Goal: Communication & Community: Ask a question

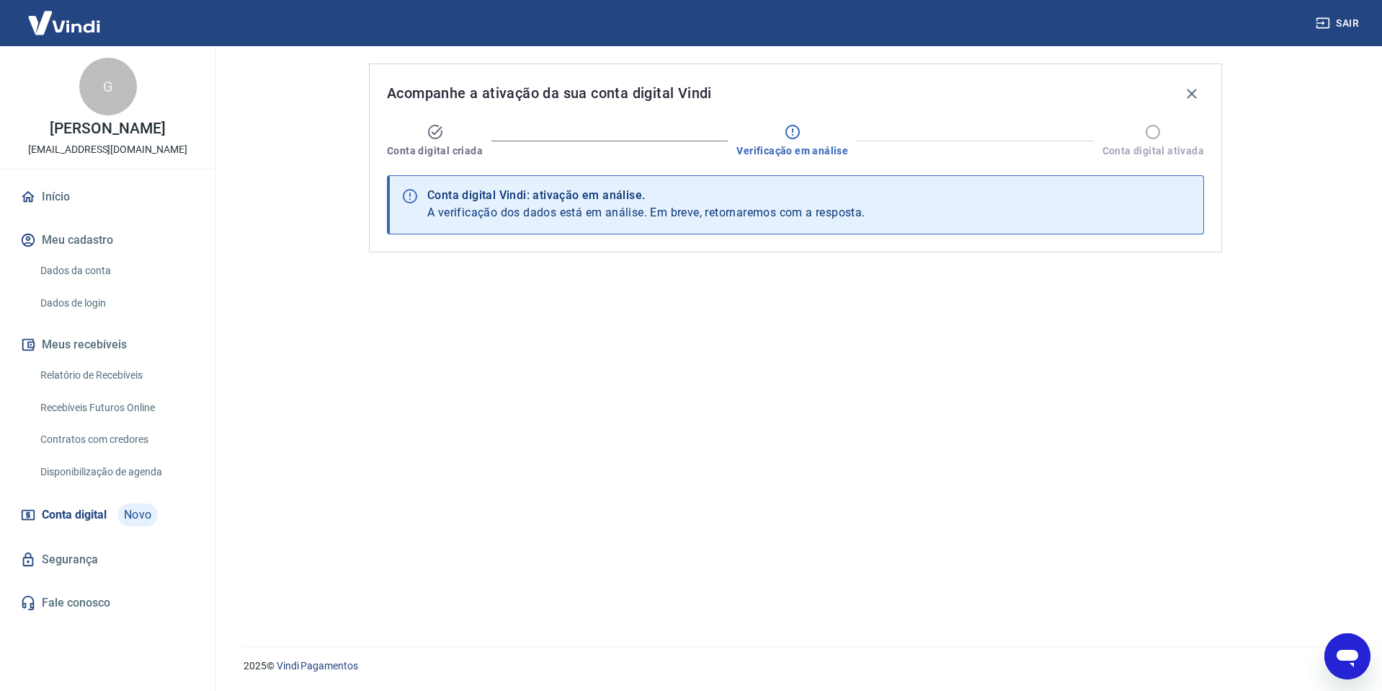
click at [1349, 657] on icon "Abrir janela de mensagens" at bounding box center [1348, 657] width 22 height 17
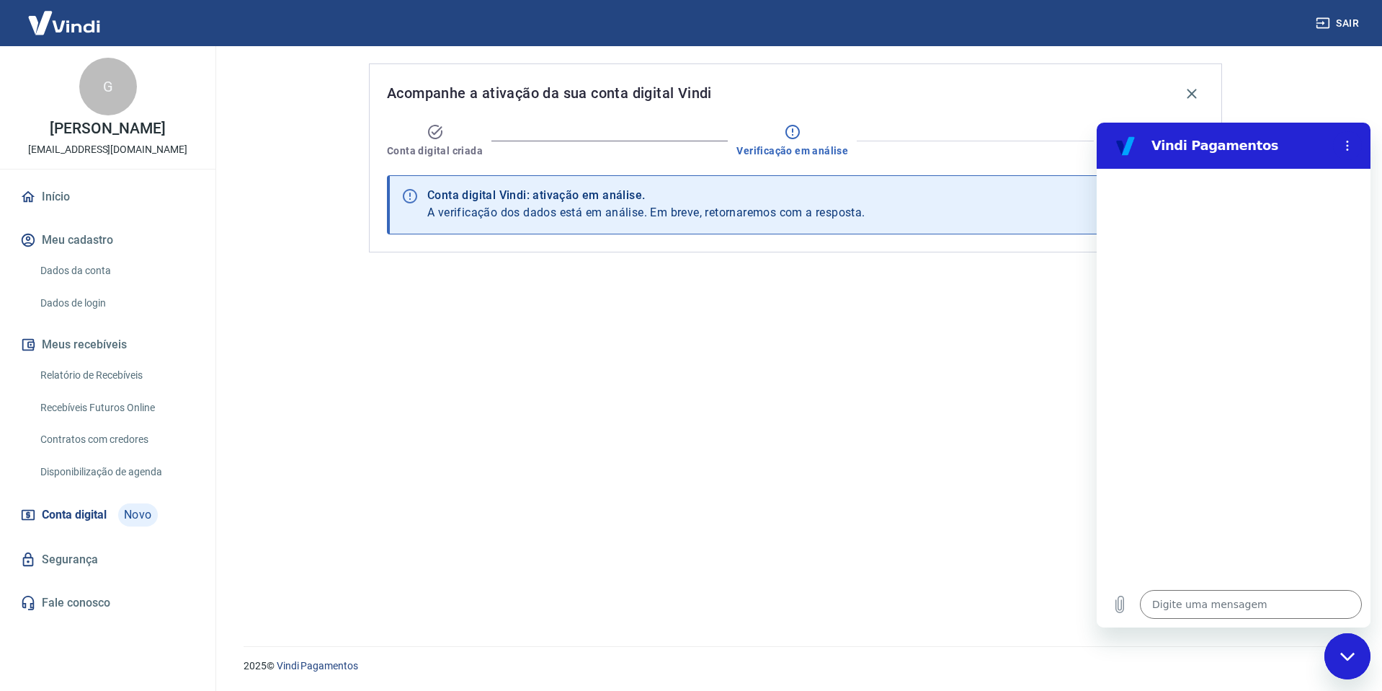
click at [1174, 580] on div at bounding box center [1234, 375] width 274 height 412
click at [1183, 596] on textarea at bounding box center [1251, 604] width 222 height 29
click at [1183, 598] on textarea at bounding box center [1251, 604] width 222 height 29
type textarea "A"
type textarea "x"
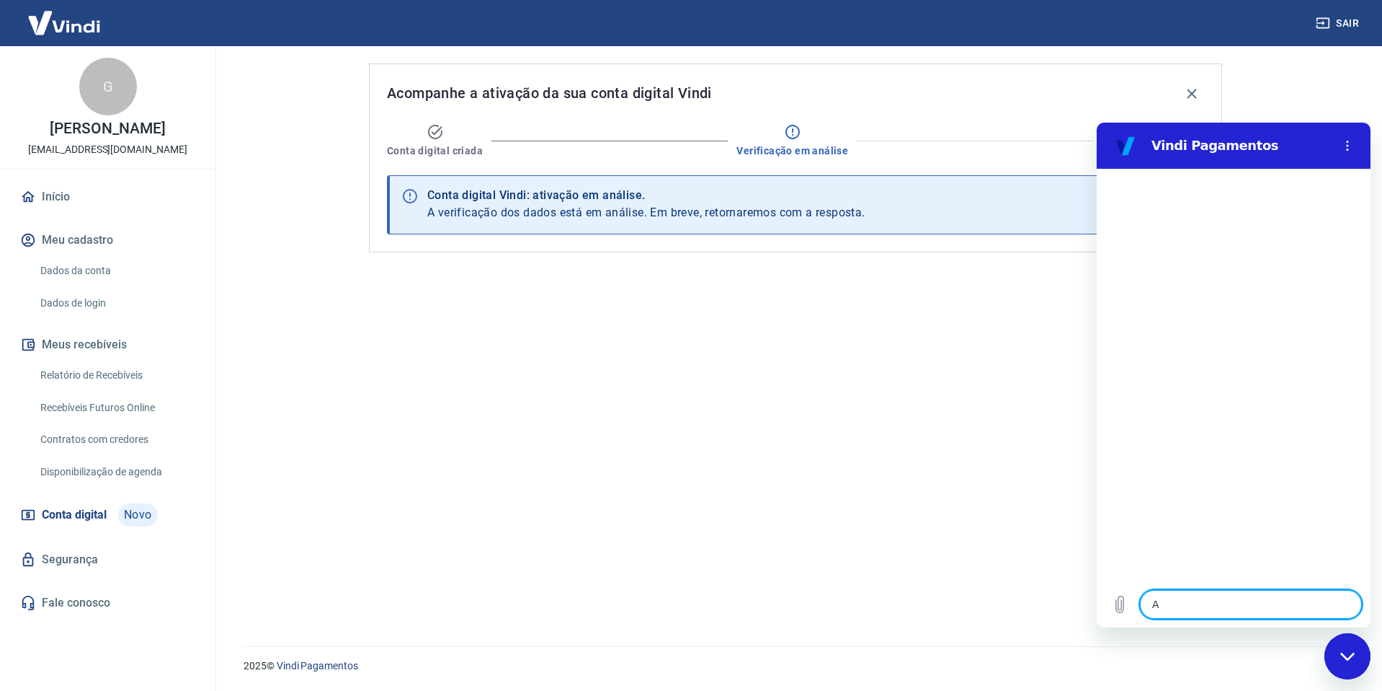
type textarea "At"
type textarea "x"
type textarea "Ate"
type textarea "x"
type textarea "Aten"
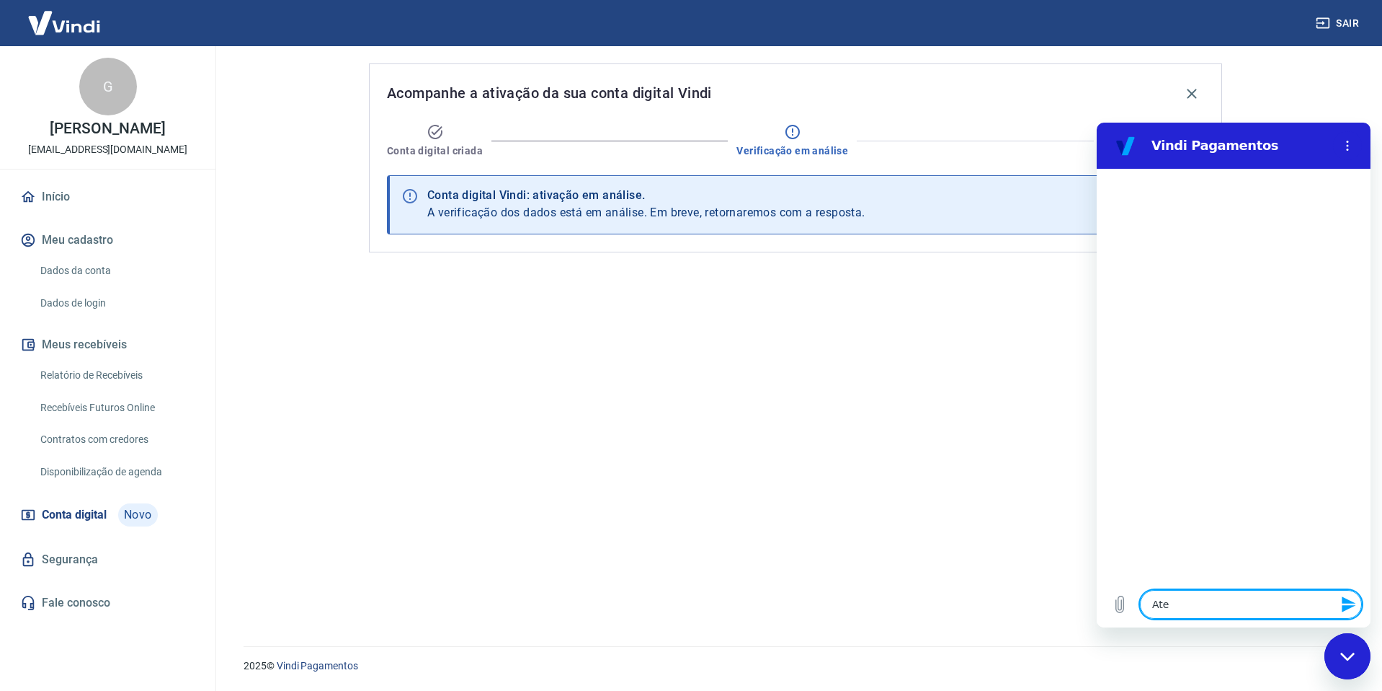
type textarea "x"
type textarea "Atend"
type textarea "x"
type textarea "Atende"
type textarea "x"
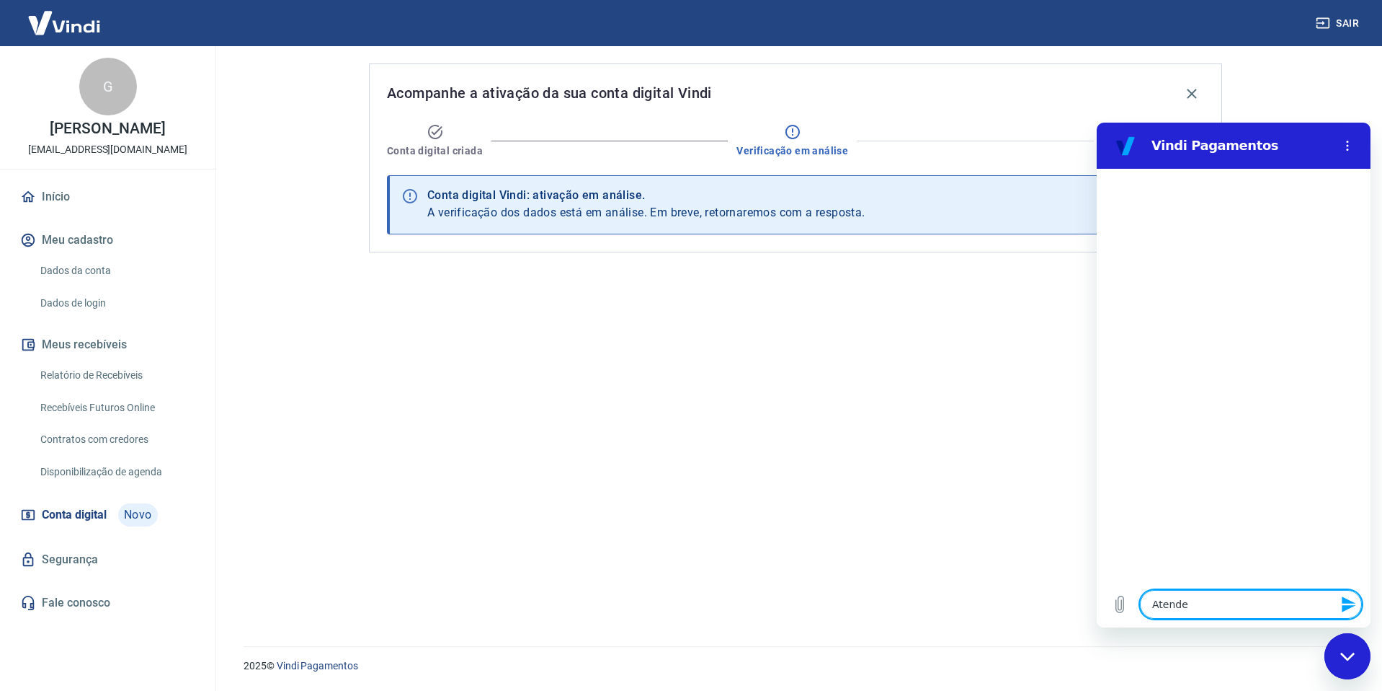
type textarea "Atenden"
type textarea "x"
type textarea "Atendent"
type textarea "x"
type textarea "Atendente"
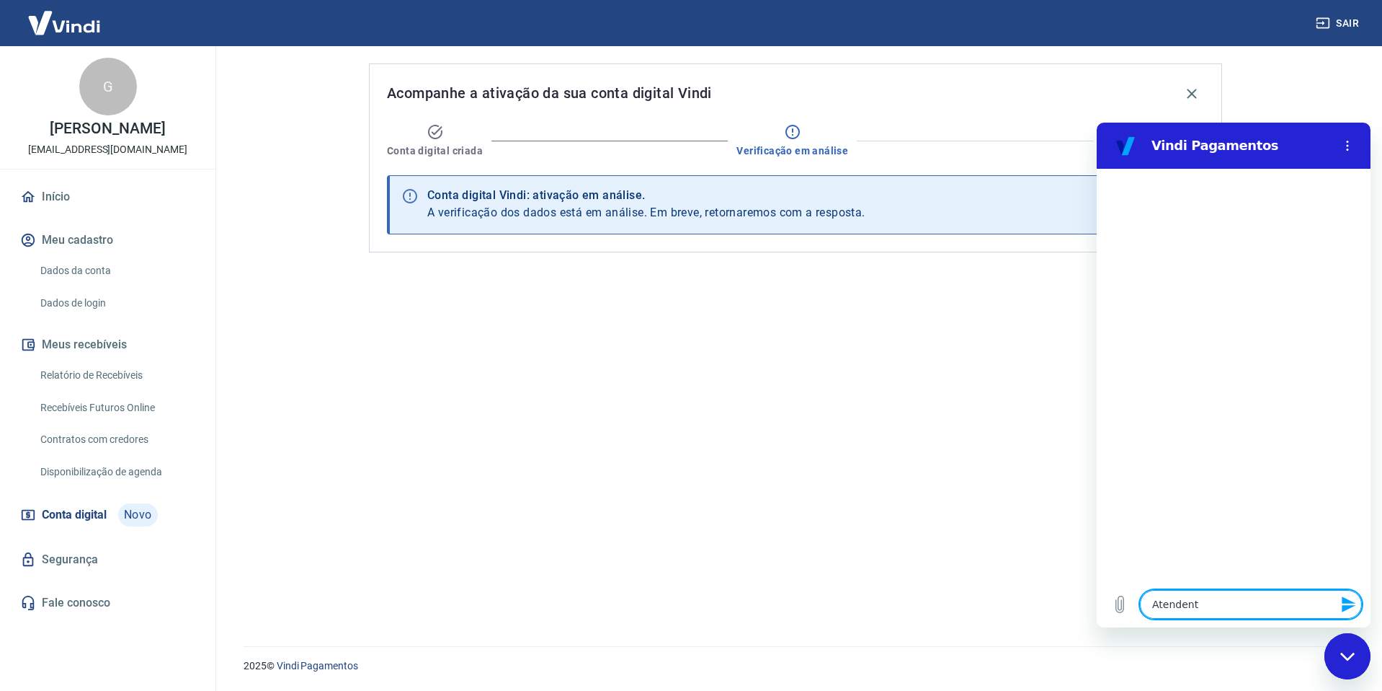
type textarea "x"
paste textarea "Atendente"
type textarea "Atendente"
type textarea "x"
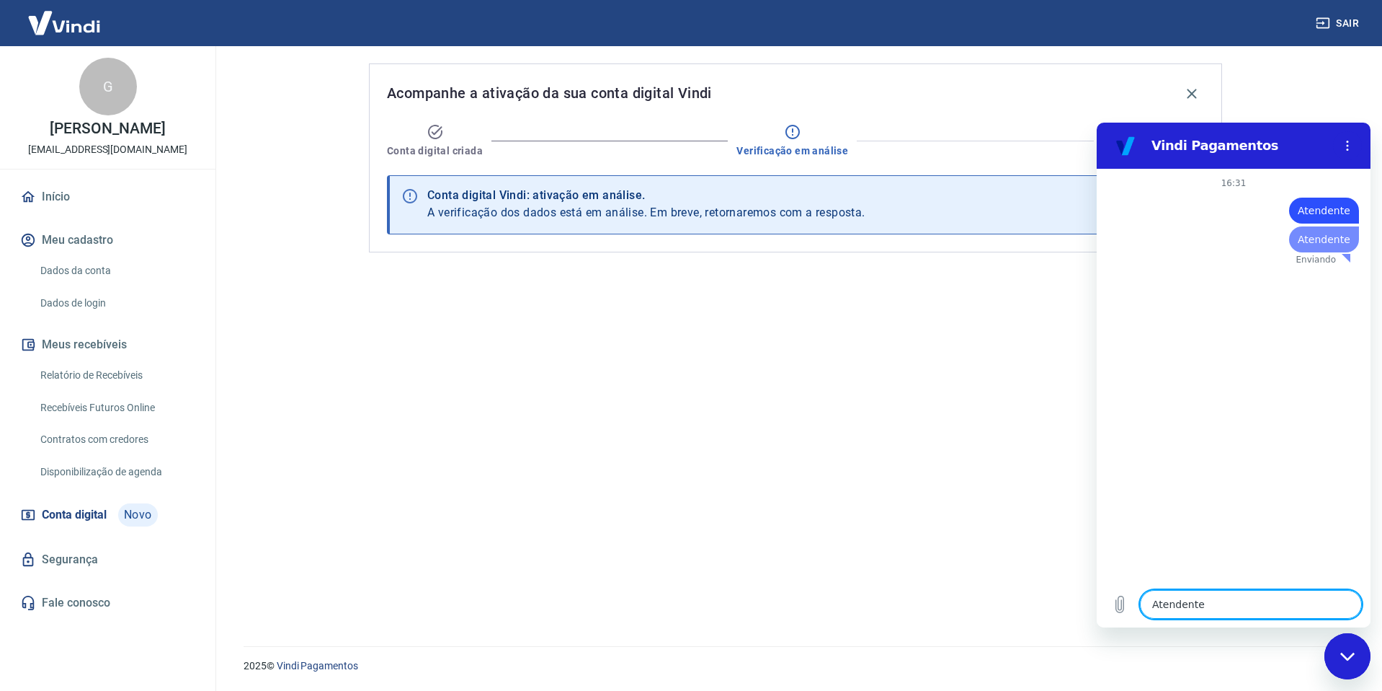
type textarea "x"
paste textarea "Atendente"
type textarea "Atendente"
type textarea "x"
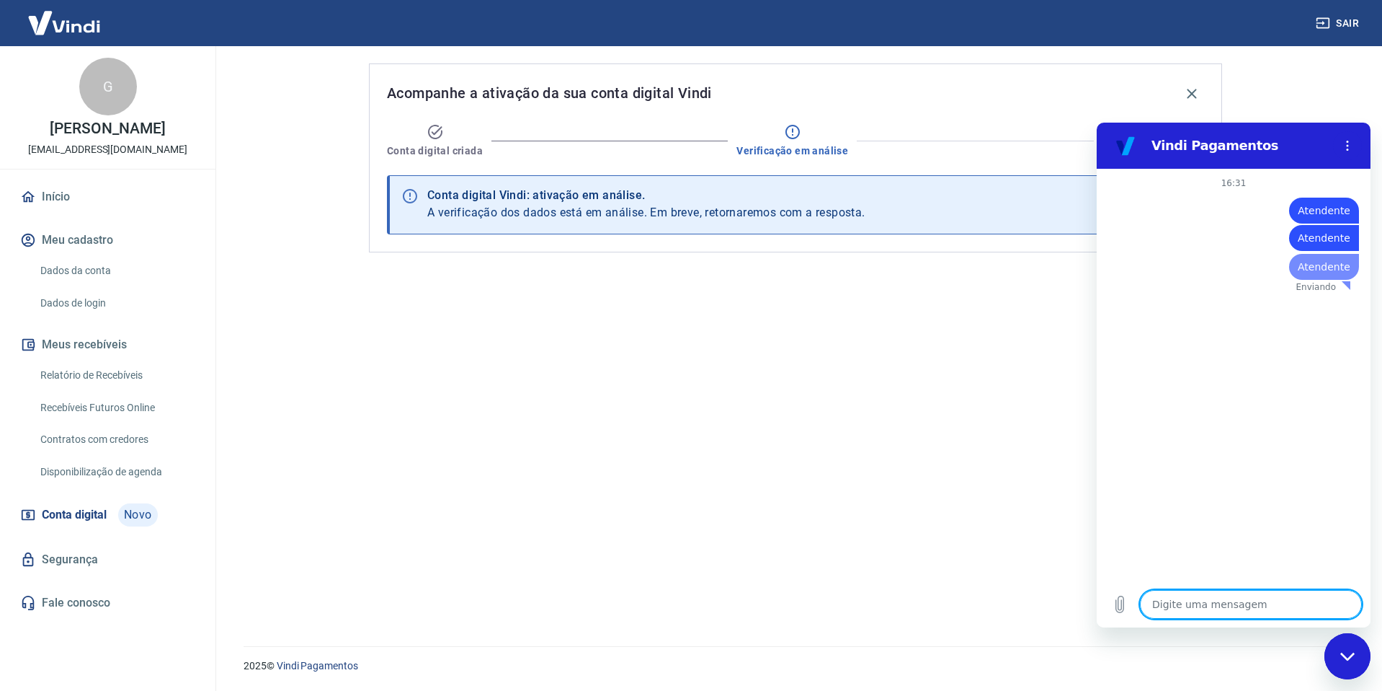
paste textarea "Atendente"
type textarea "Atendente"
type textarea "x"
paste textarea "Atendente"
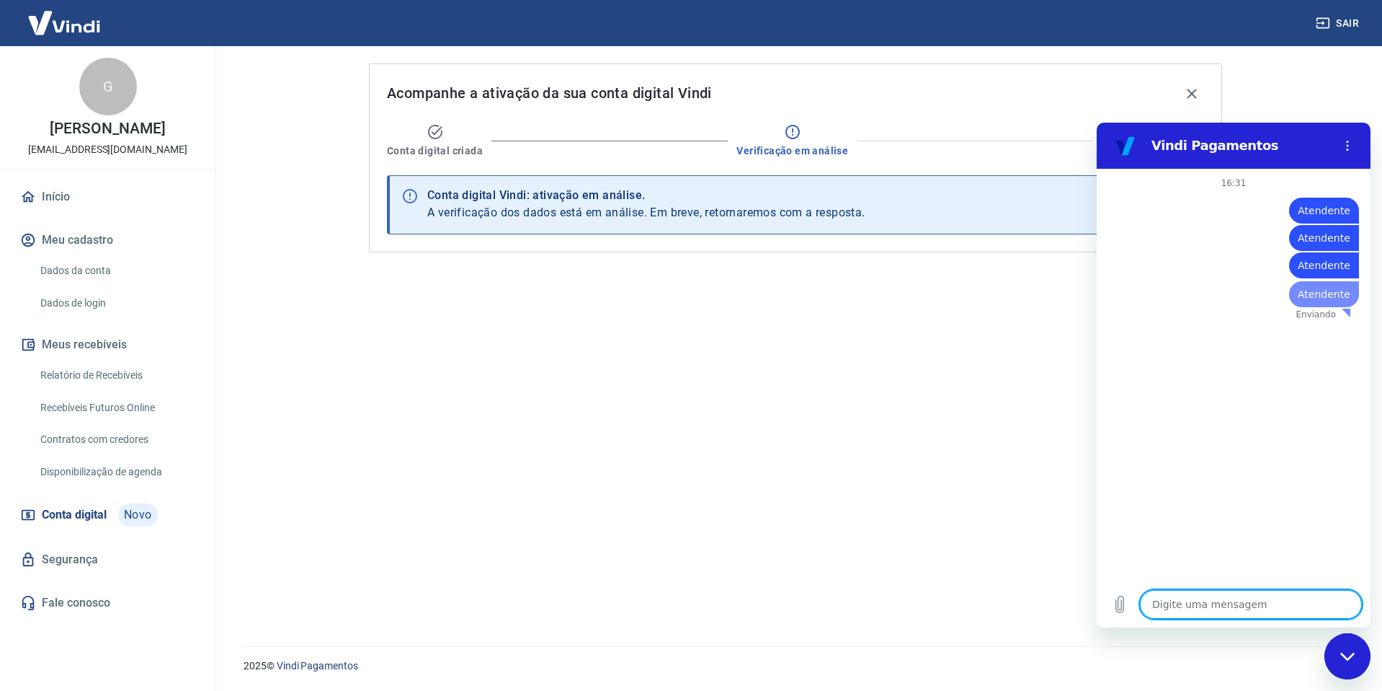
type textarea "Atendente"
type textarea "x"
paste textarea "Atendente"
type textarea "Atendente"
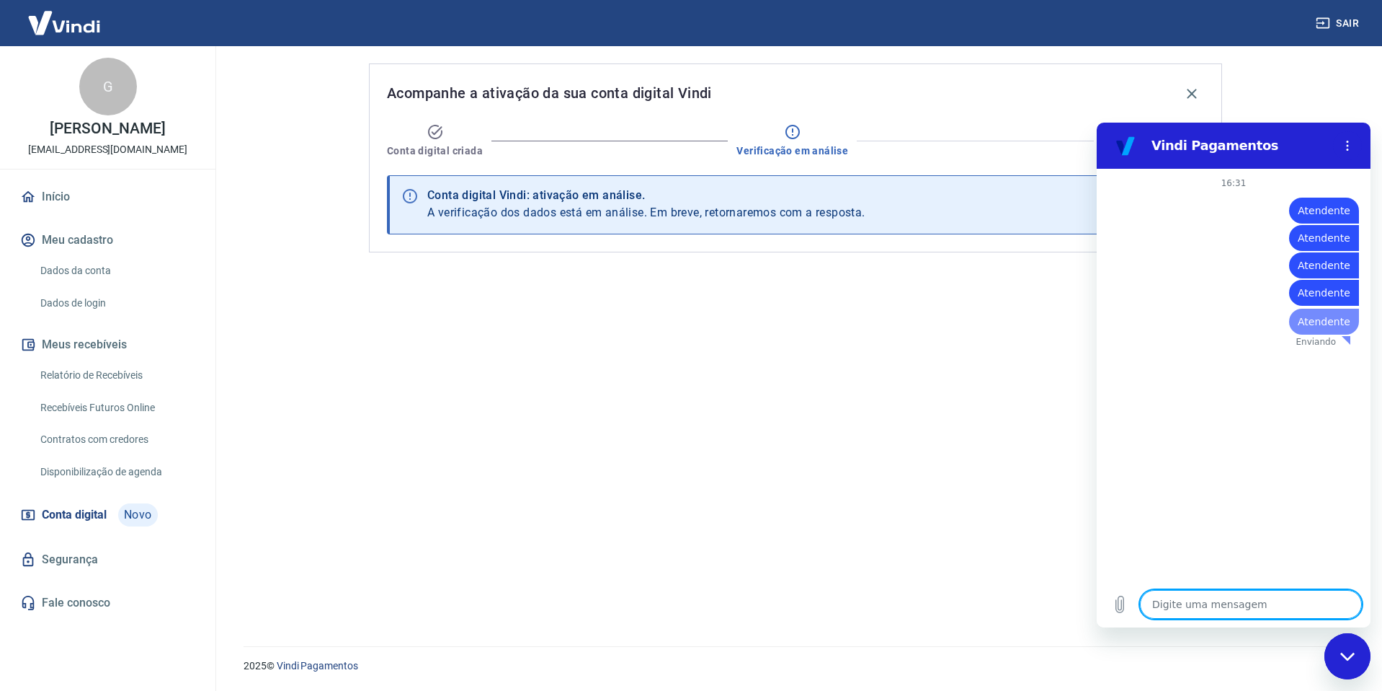
type textarea "x"
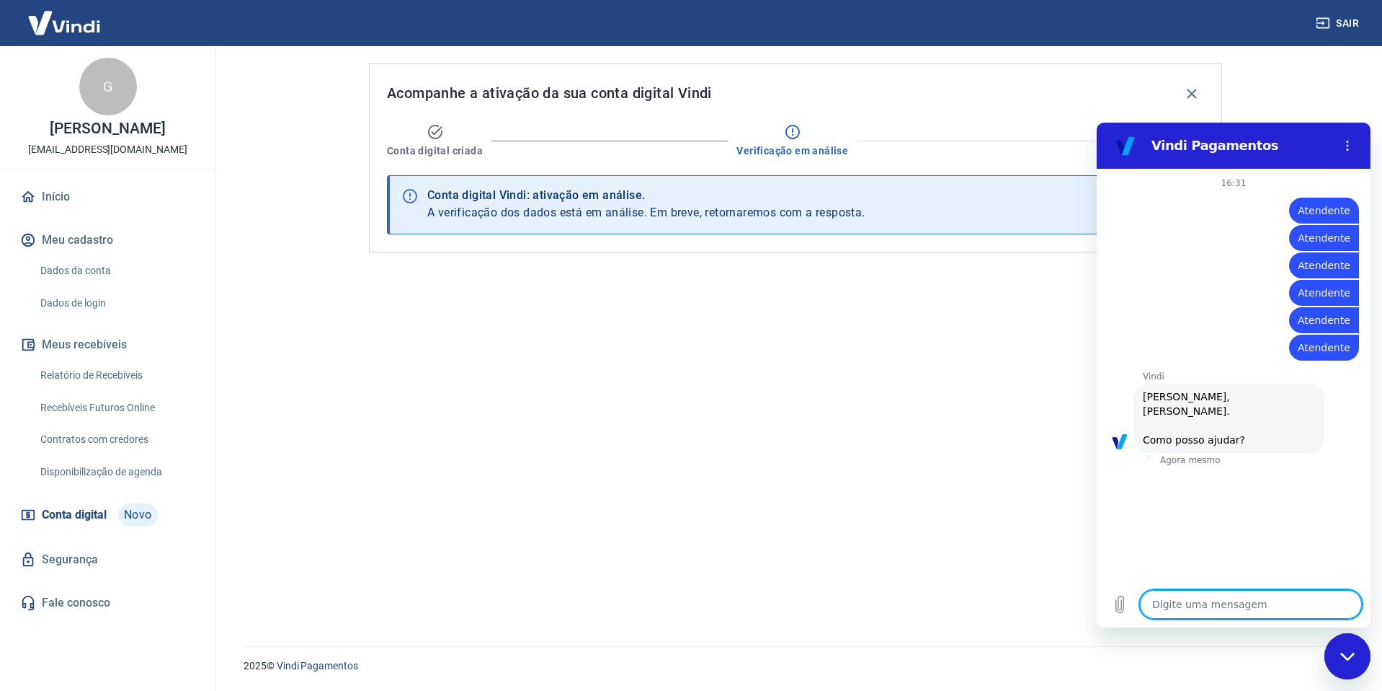
paste textarea "Atendente"
type textarea "Atendente"
type textarea "x"
paste textarea "Atendente"
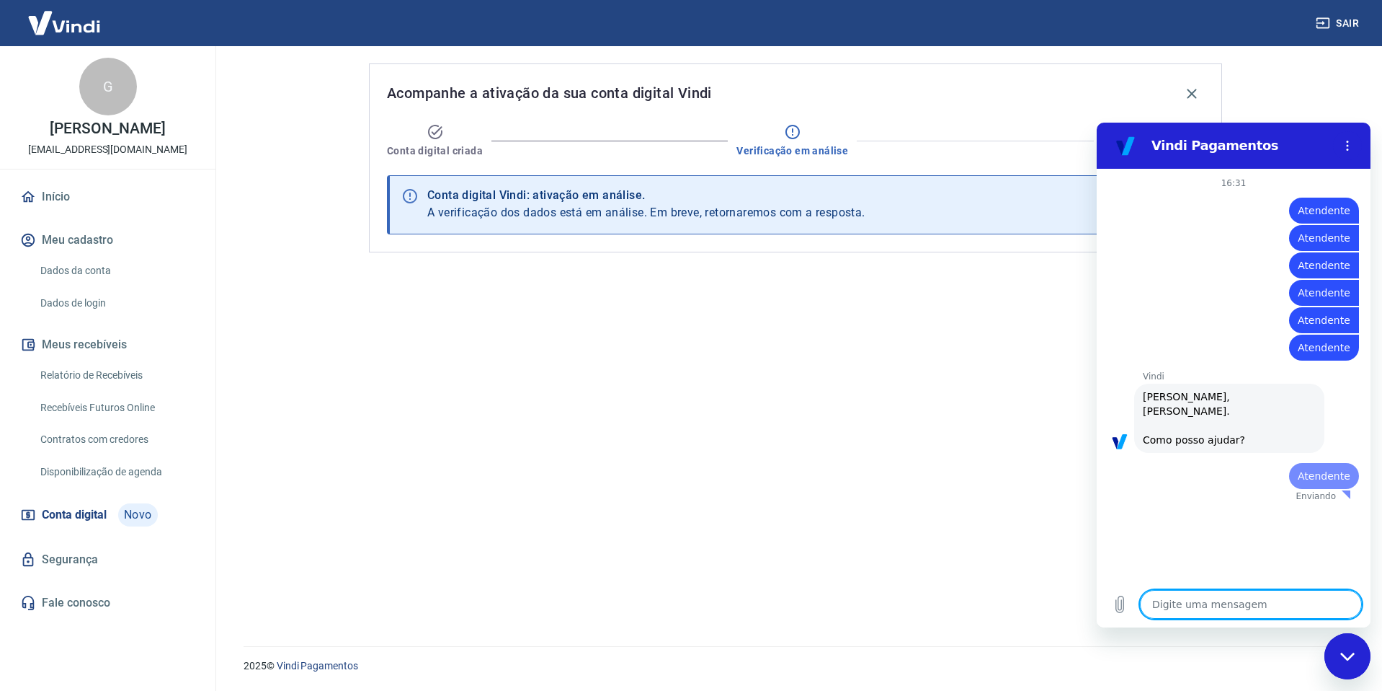
type textarea "Atendente"
type textarea "x"
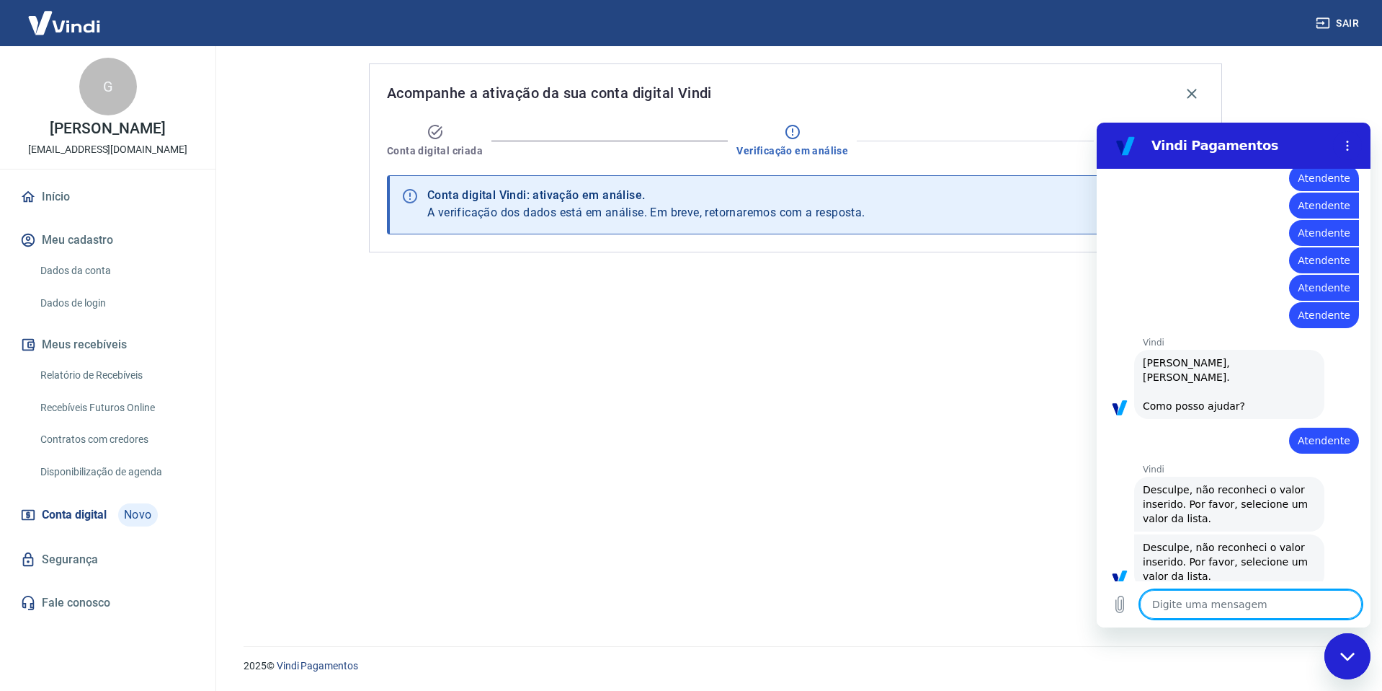
type textarea "x"
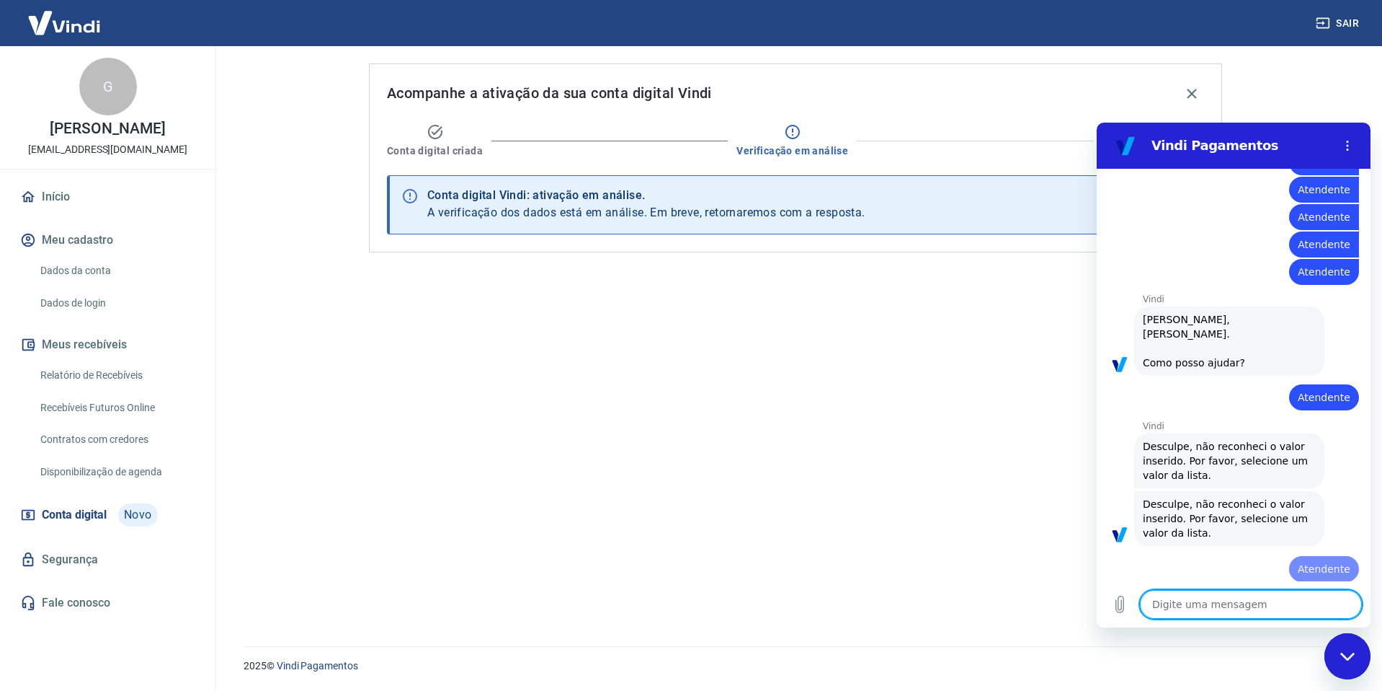
paste textarea "Atendente"
type textarea "Atendente"
type textarea "x"
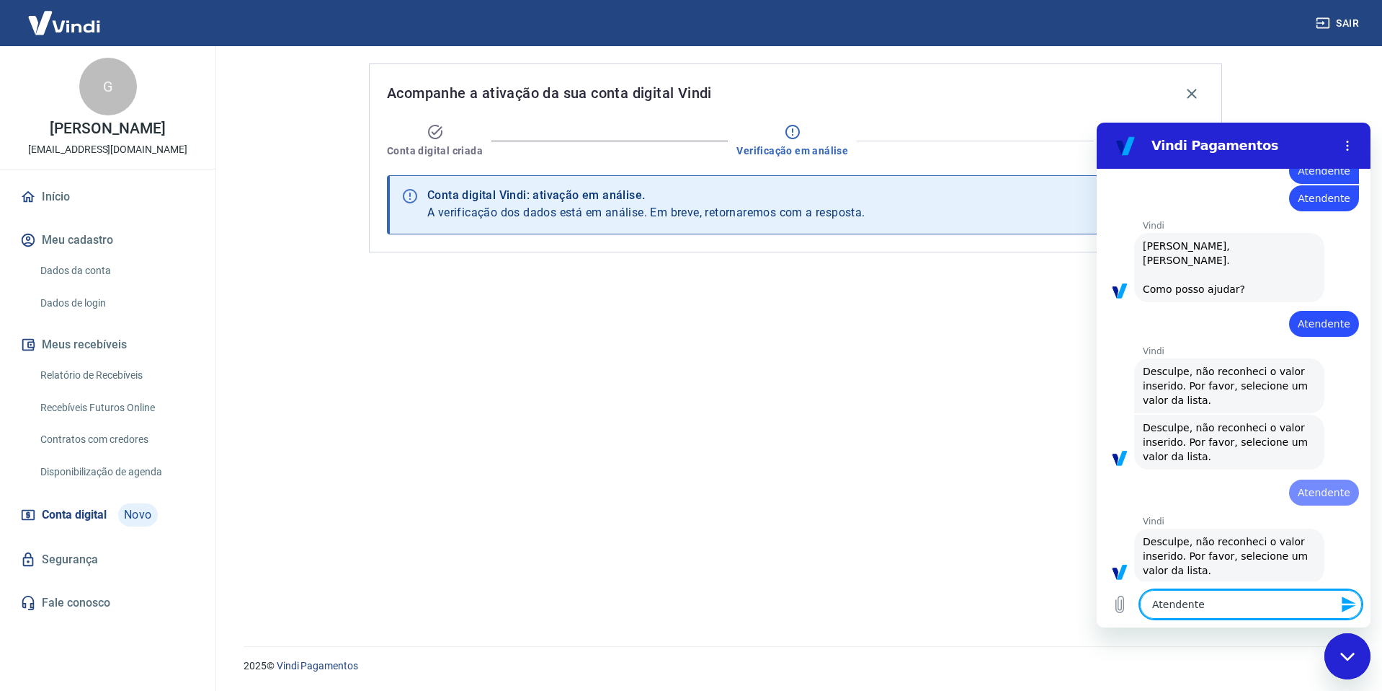
type textarea "x"
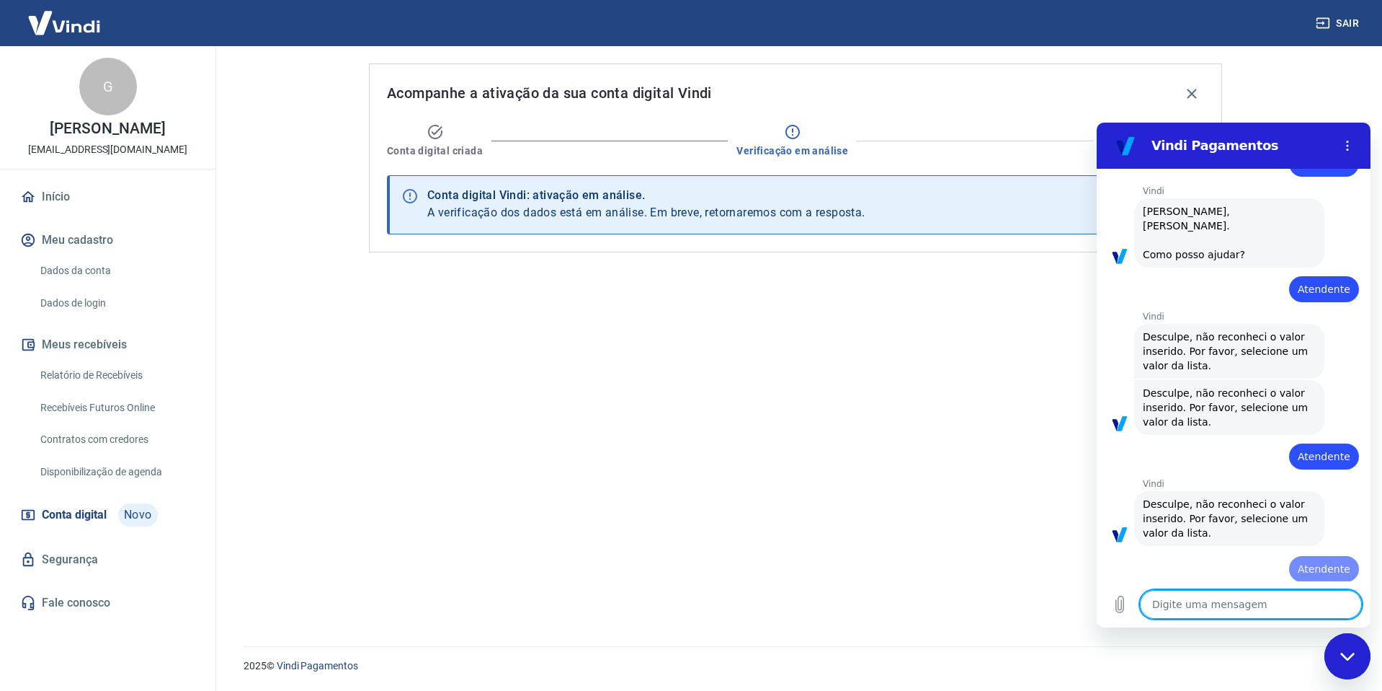
paste textarea "Atendente"
type textarea "Atendente"
type textarea "x"
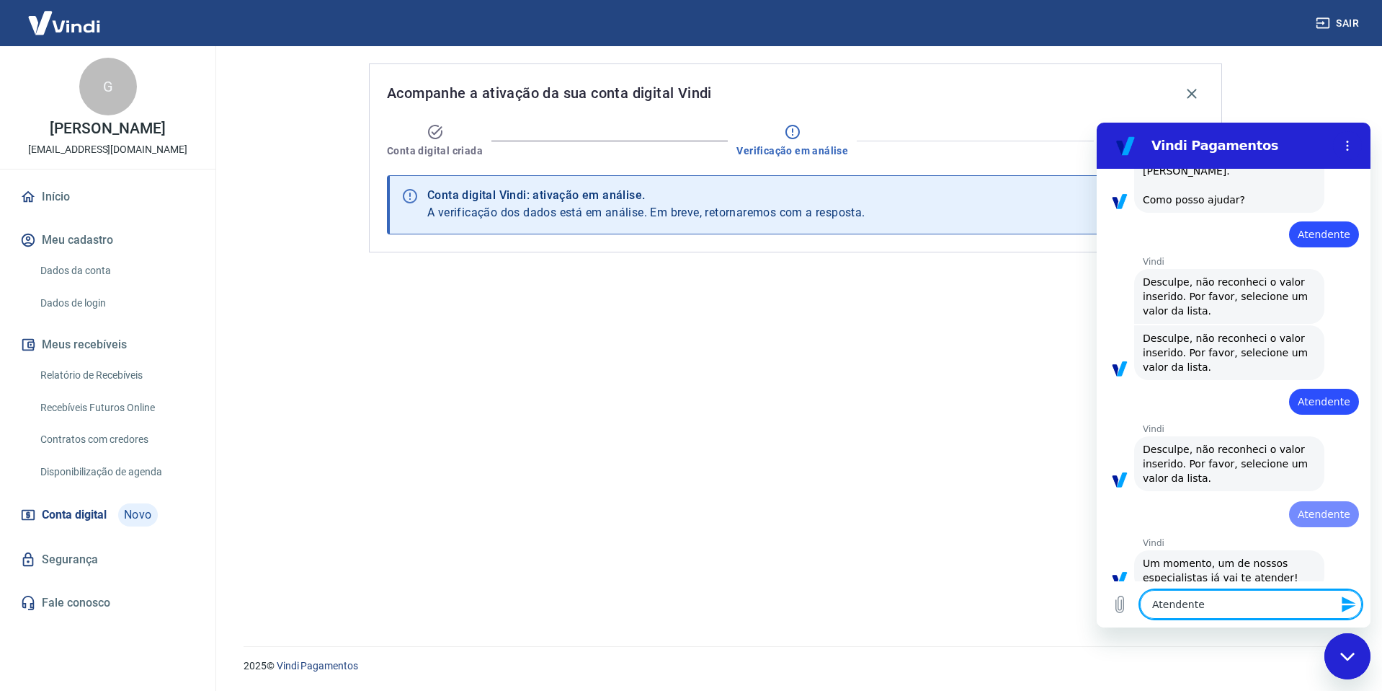
type textarea "x"
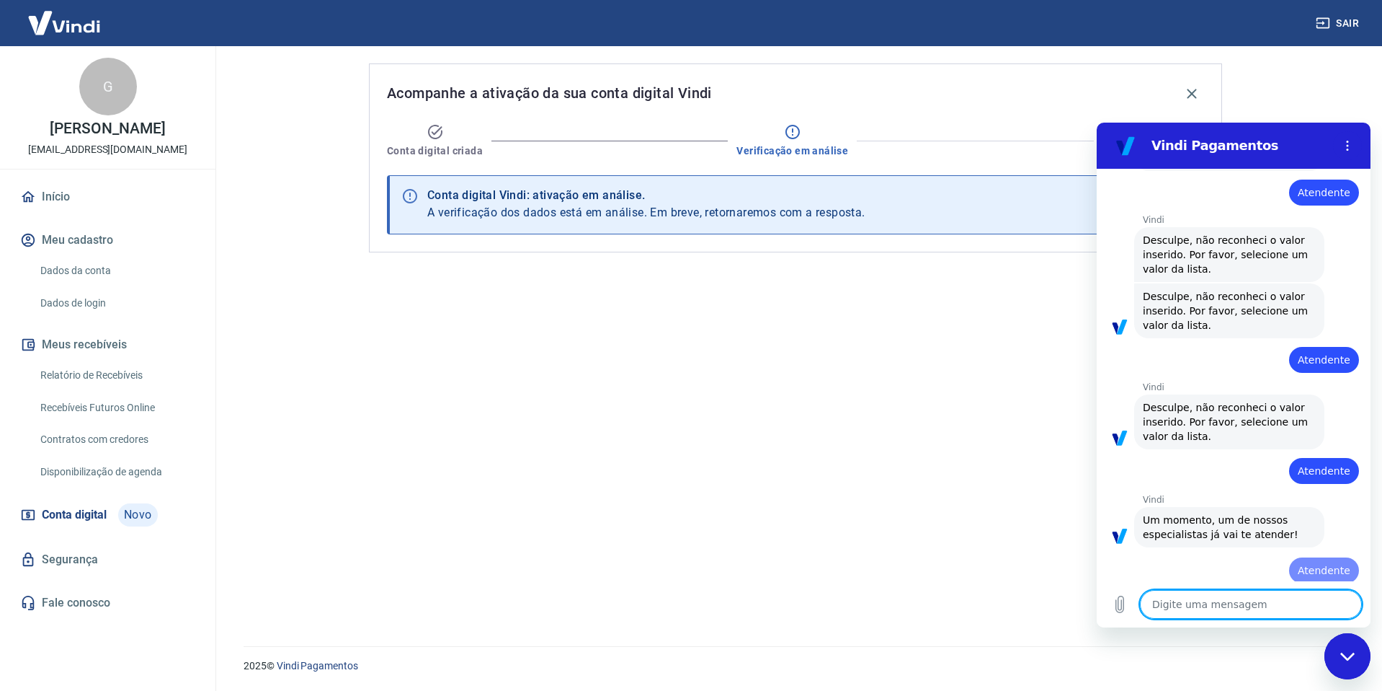
paste textarea "Atendente"
type textarea "Atendente"
type textarea "x"
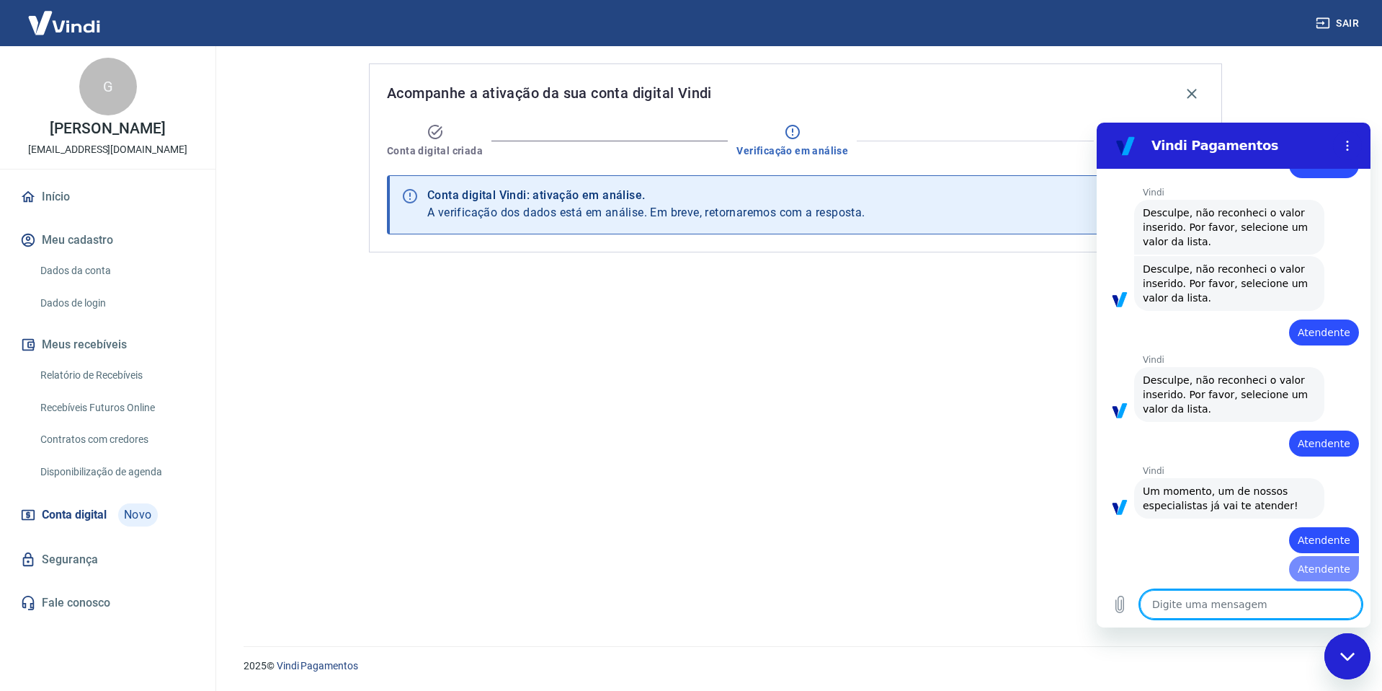
paste textarea "Atendente"
type textarea "Atendente"
type textarea "x"
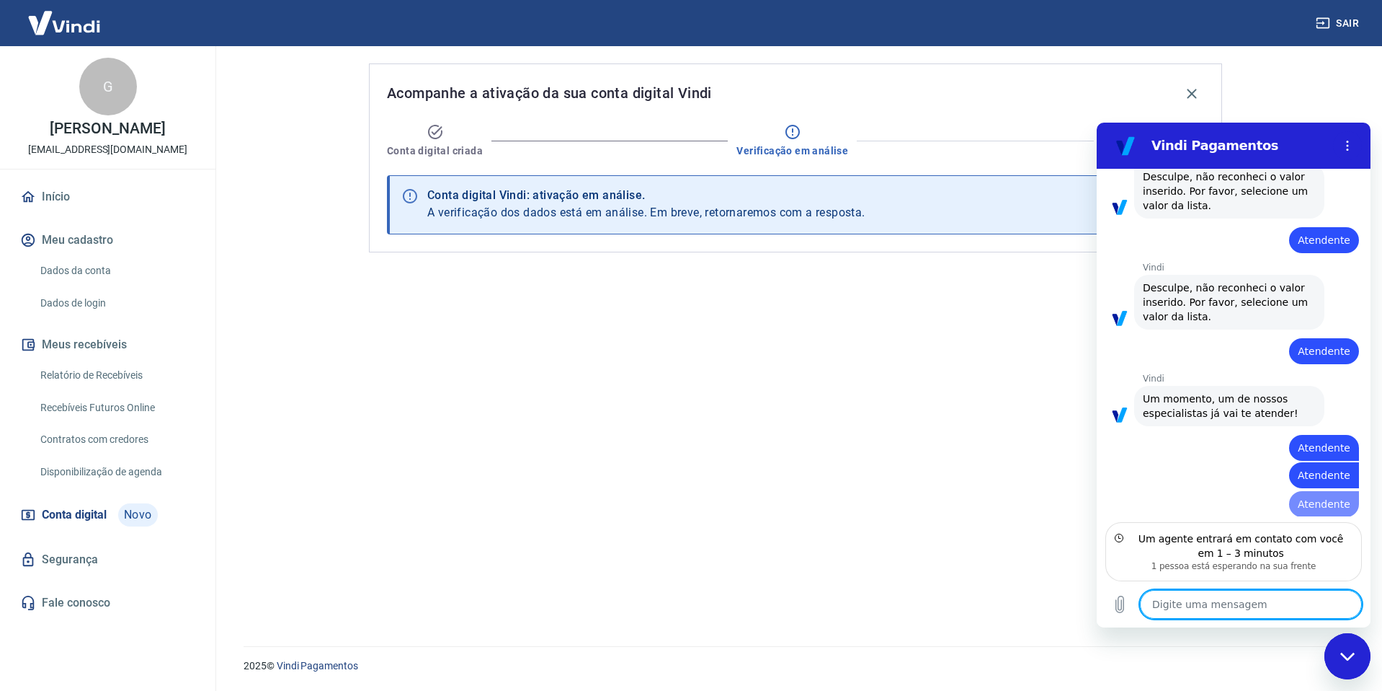
type textarea "x"
type textarea "O"
type textarea "x"
type textarea "Ol"
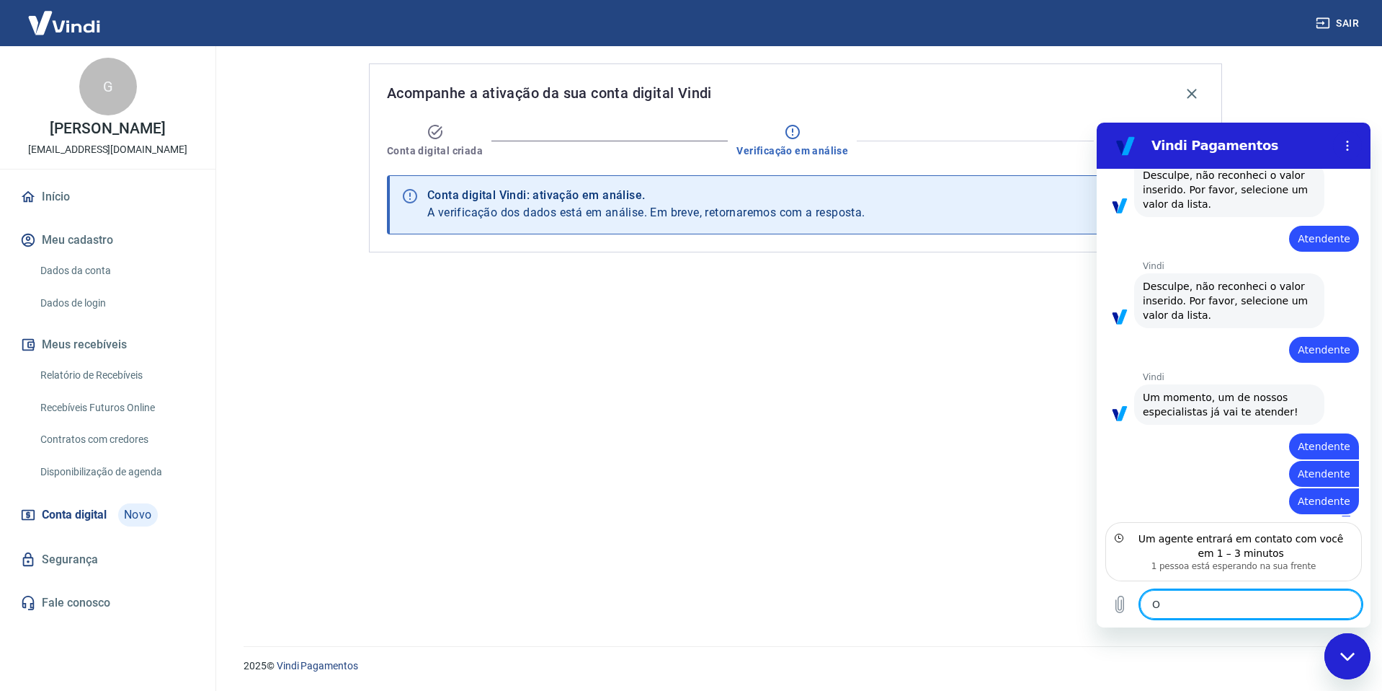
type textarea "x"
type textarea "Olá"
type textarea "x"
type textarea "Olá,"
type textarea "x"
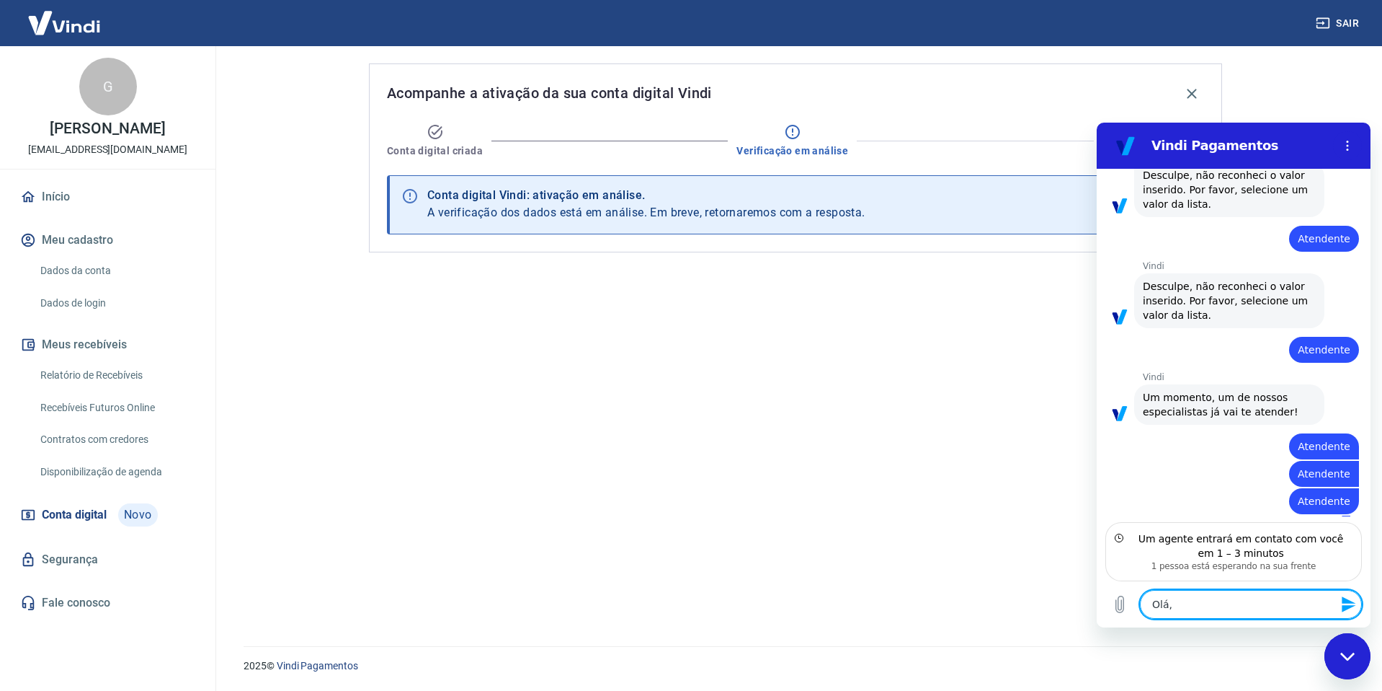
type textarea "Olá,"
type textarea "x"
type textarea "Olá, o"
type textarea "x"
type textarea "Olá, o"
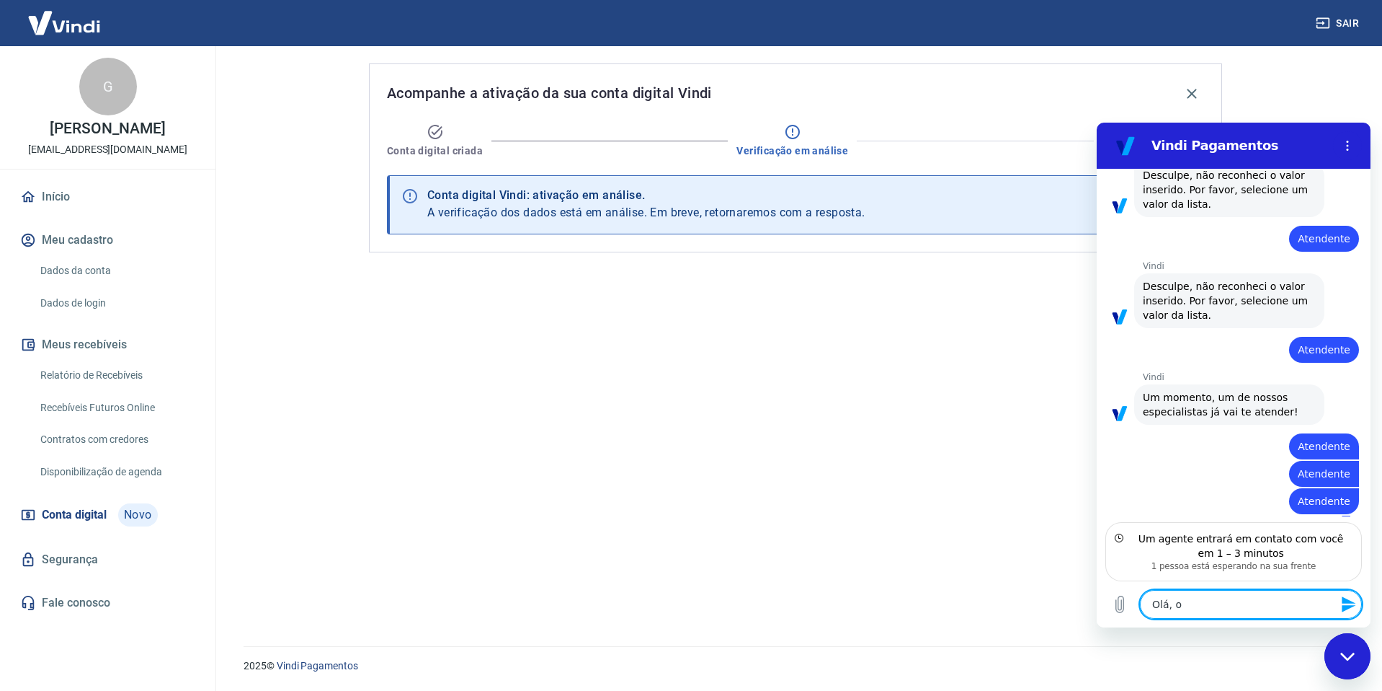
type textarea "x"
type textarea "Olá, o q"
type textarea "x"
type textarea "Olá, o"
type textarea "x"
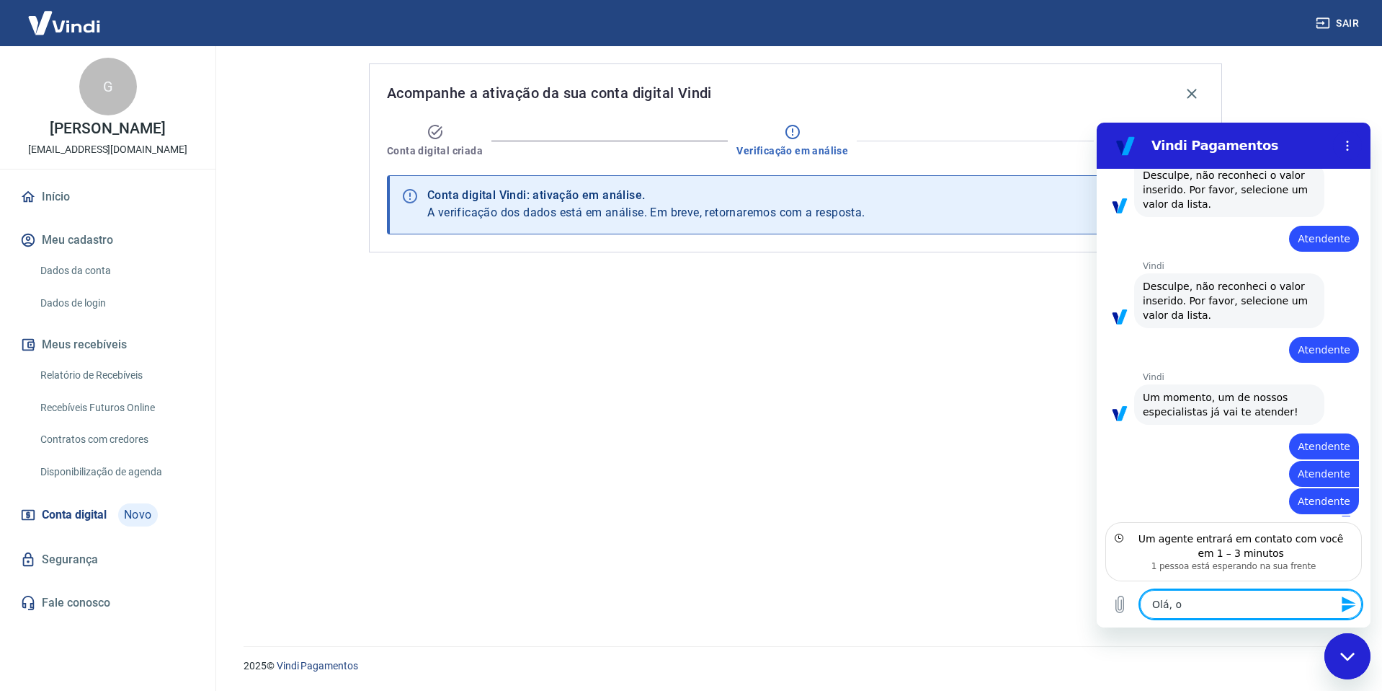
type textarea "Olá, o"
type textarea "x"
type textarea "Olá, oq"
type textarea "x"
type textarea "Olá, oq u"
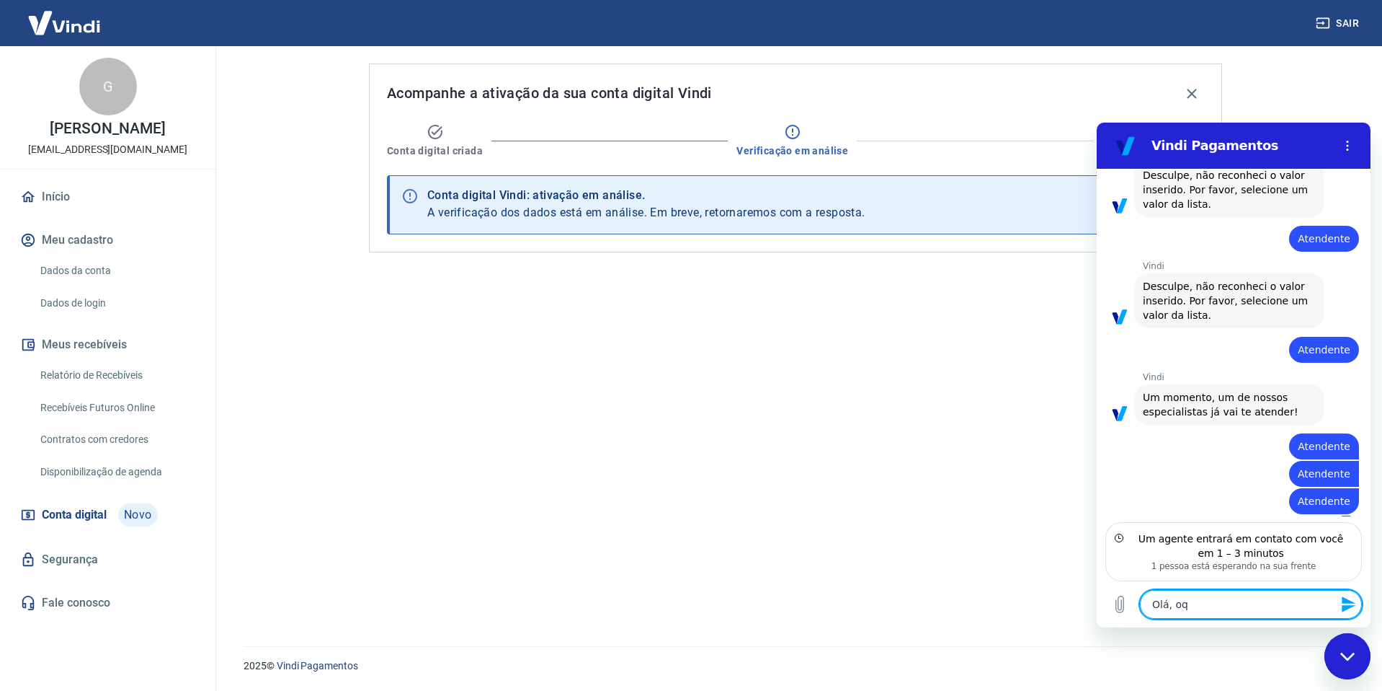
type textarea "x"
type textarea "Olá, oq"
type textarea "x"
type textarea "Olá, oq"
type textarea "x"
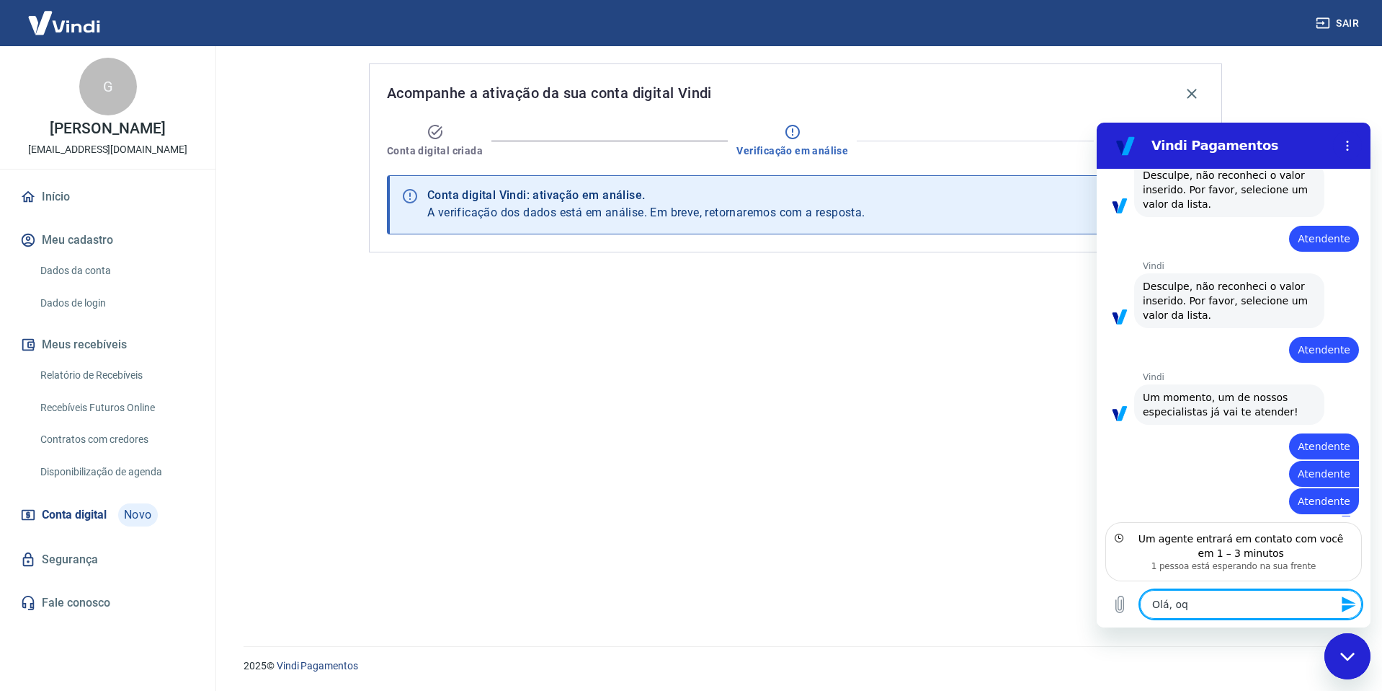
type textarea "Olá, o"
type textarea "x"
type textarea "Olá, o"
type textarea "x"
type textarea "Olá, o q"
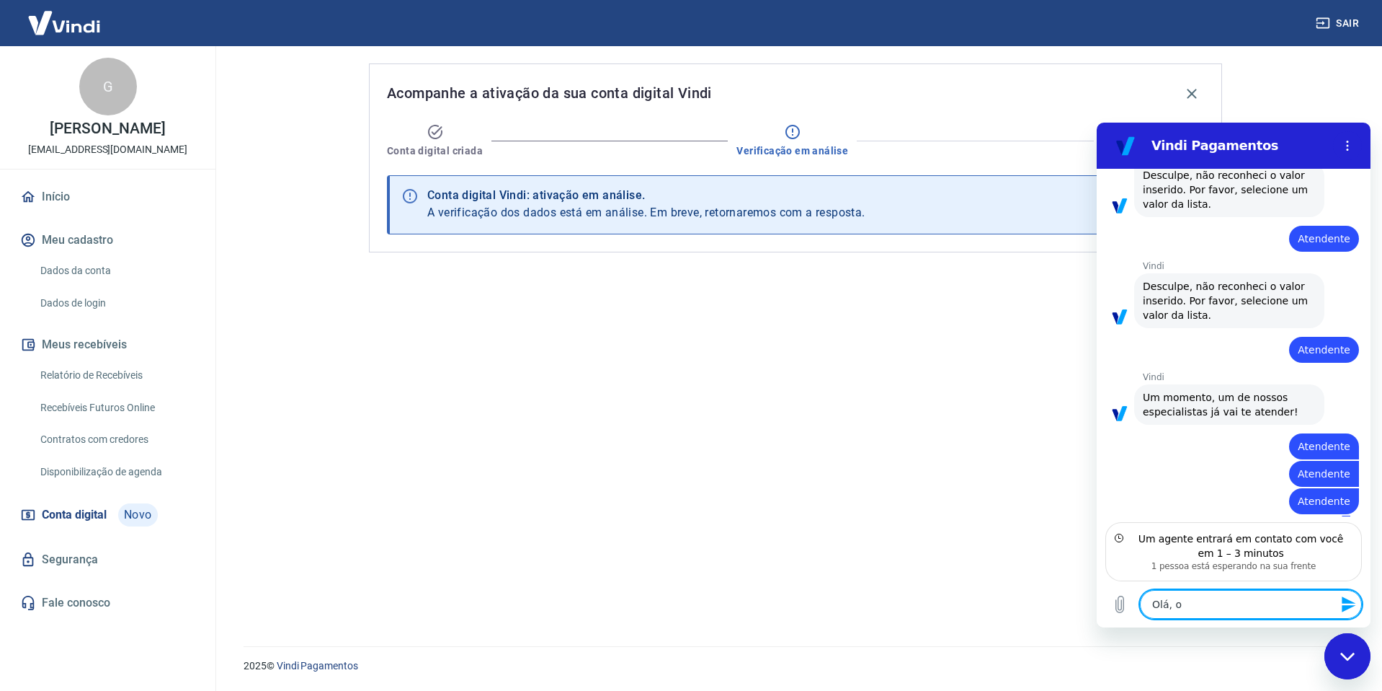
type textarea "x"
type textarea "Olá, o qu"
type textarea "x"
type textarea "Olá, o que"
type textarea "x"
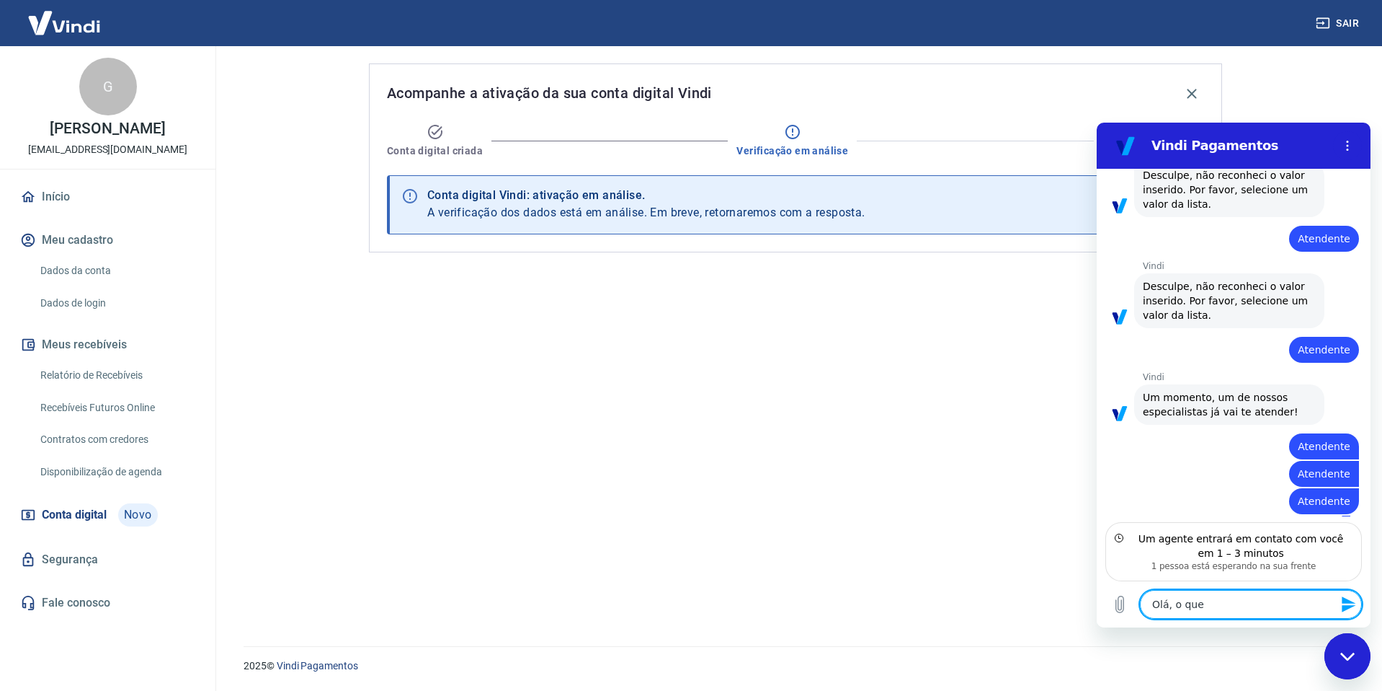
type textarea "Olá, o que"
type textarea "x"
type textarea "Olá, o que e"
type textarea "x"
type textarea "Olá, o que es"
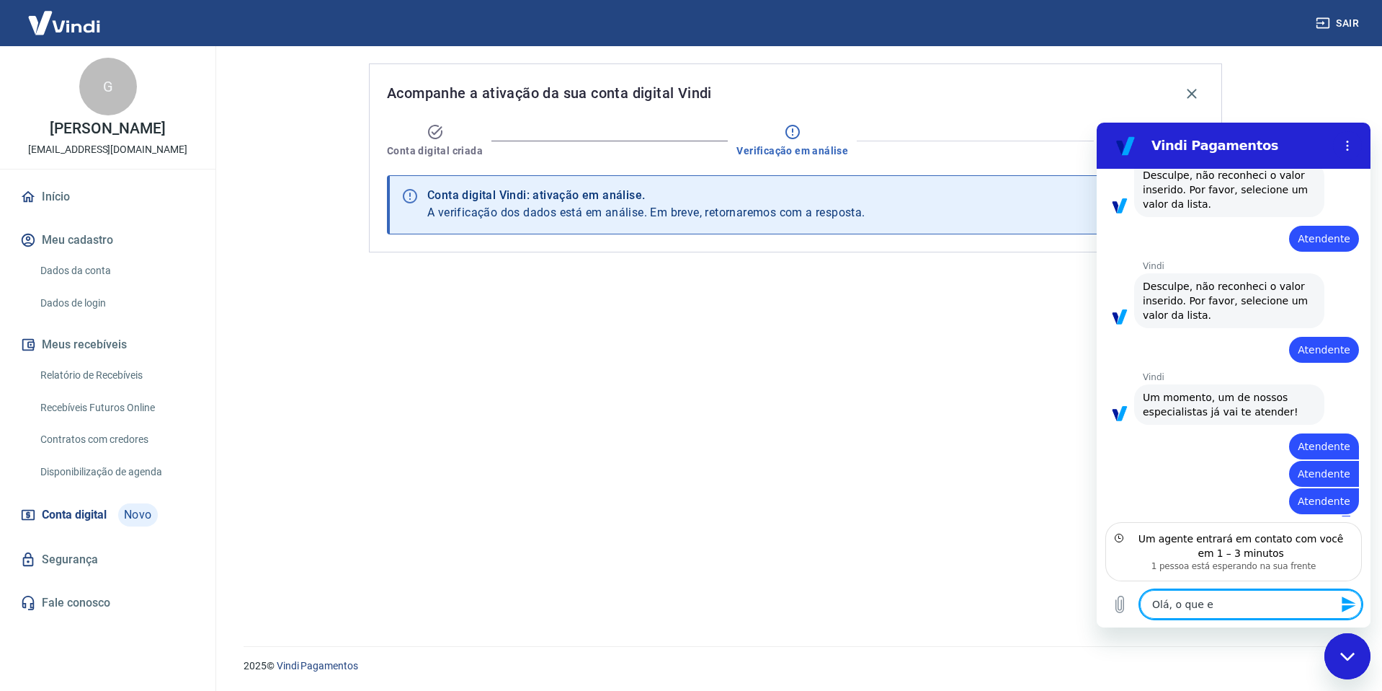
type textarea "x"
type textarea "Olá, o que est"
type textarea "x"
type textarea "Olá, o que esta"
type textarea "x"
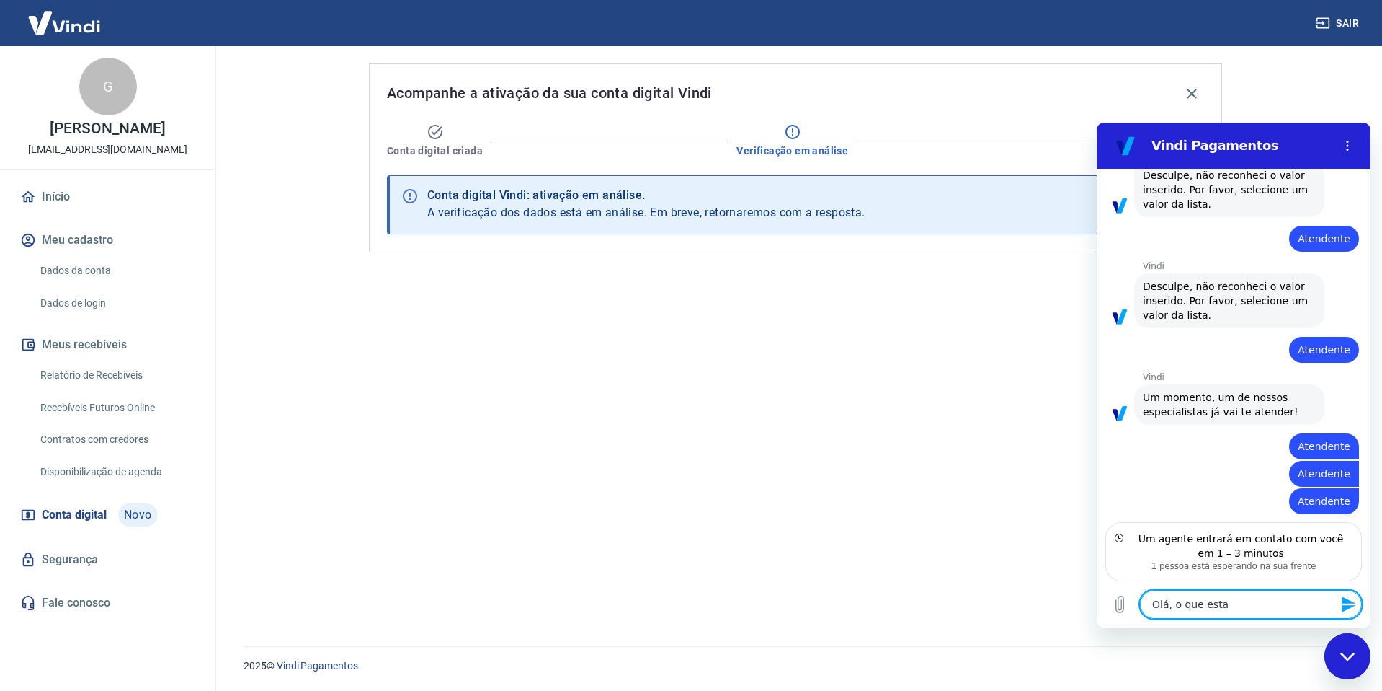
type textarea "Olá, o que est"
type textarea "x"
type textarea "Olá, o que esta"
type textarea "x"
type textarea "Olá, o que esta´"
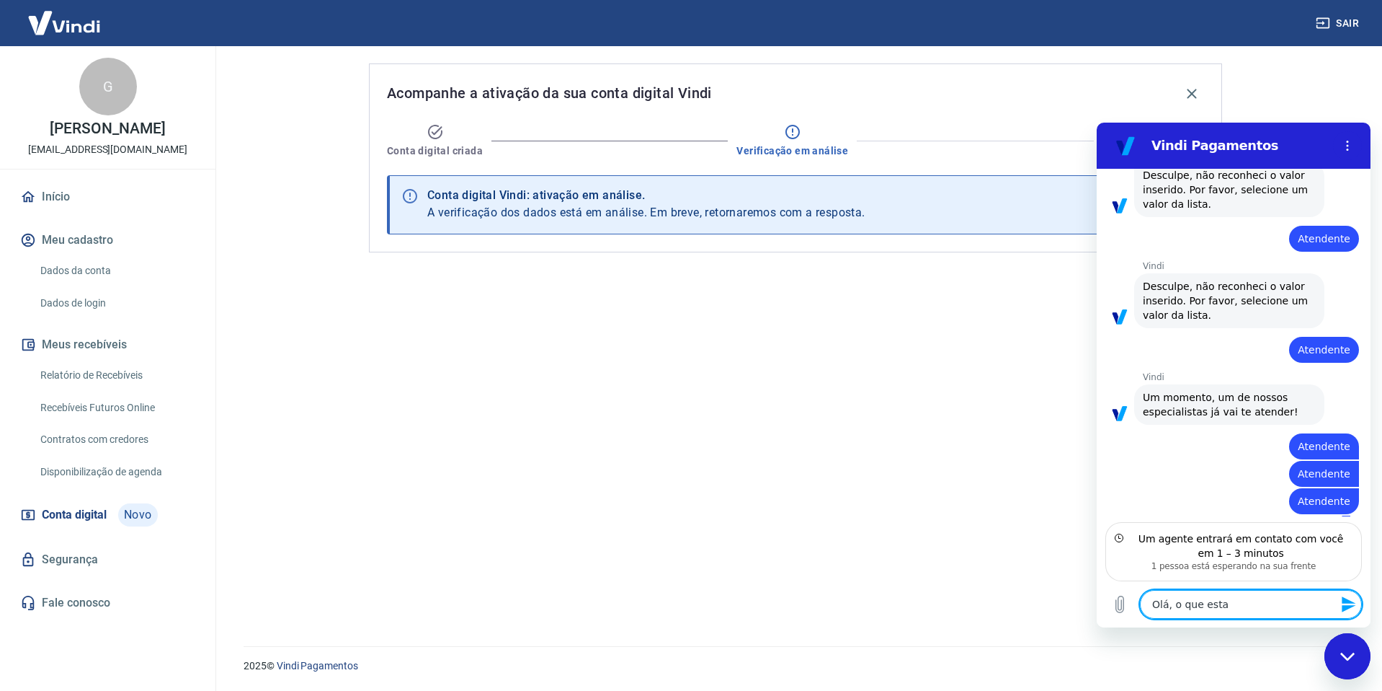
type textarea "x"
type textarea "Olá, o que esta"
type textarea "x"
type textarea "Olá, o que est"
type textarea "x"
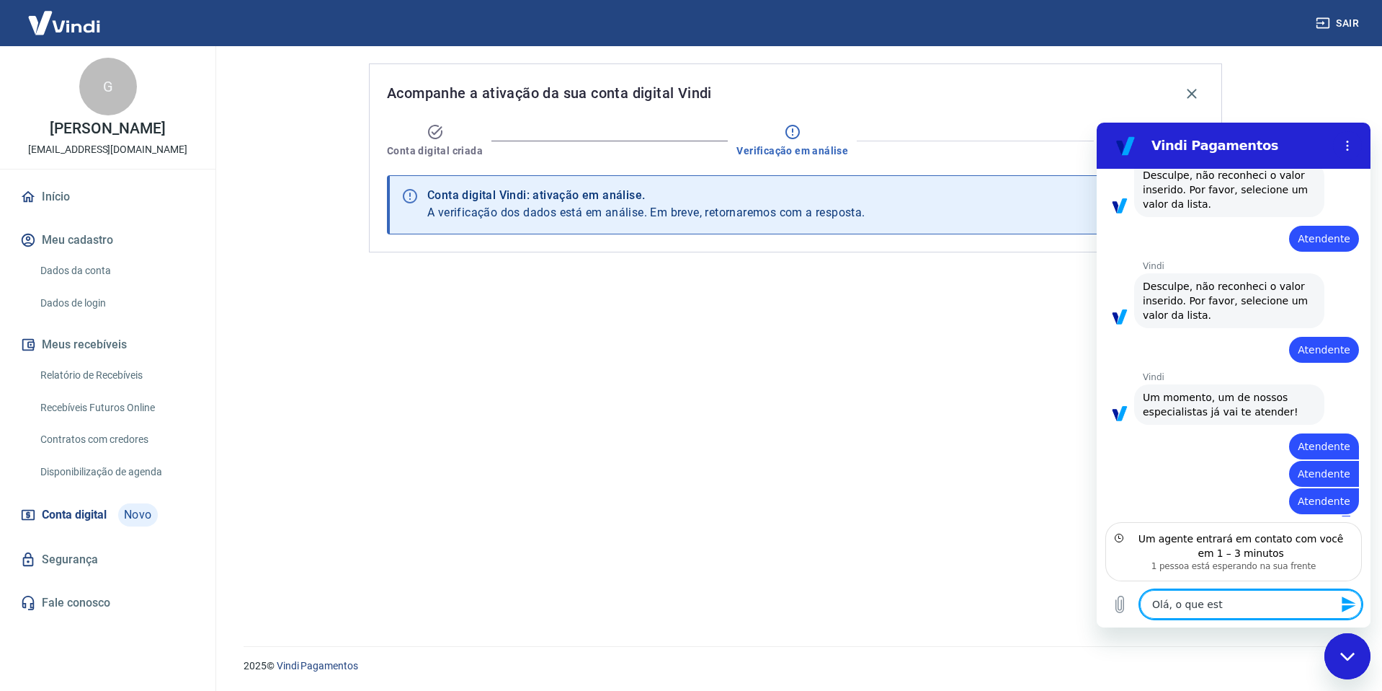
type textarea "Olá, o que esta"
type textarea "x"
type textarea "Olá, o que est"
type textarea "x"
type textarea "Olá, o que está"
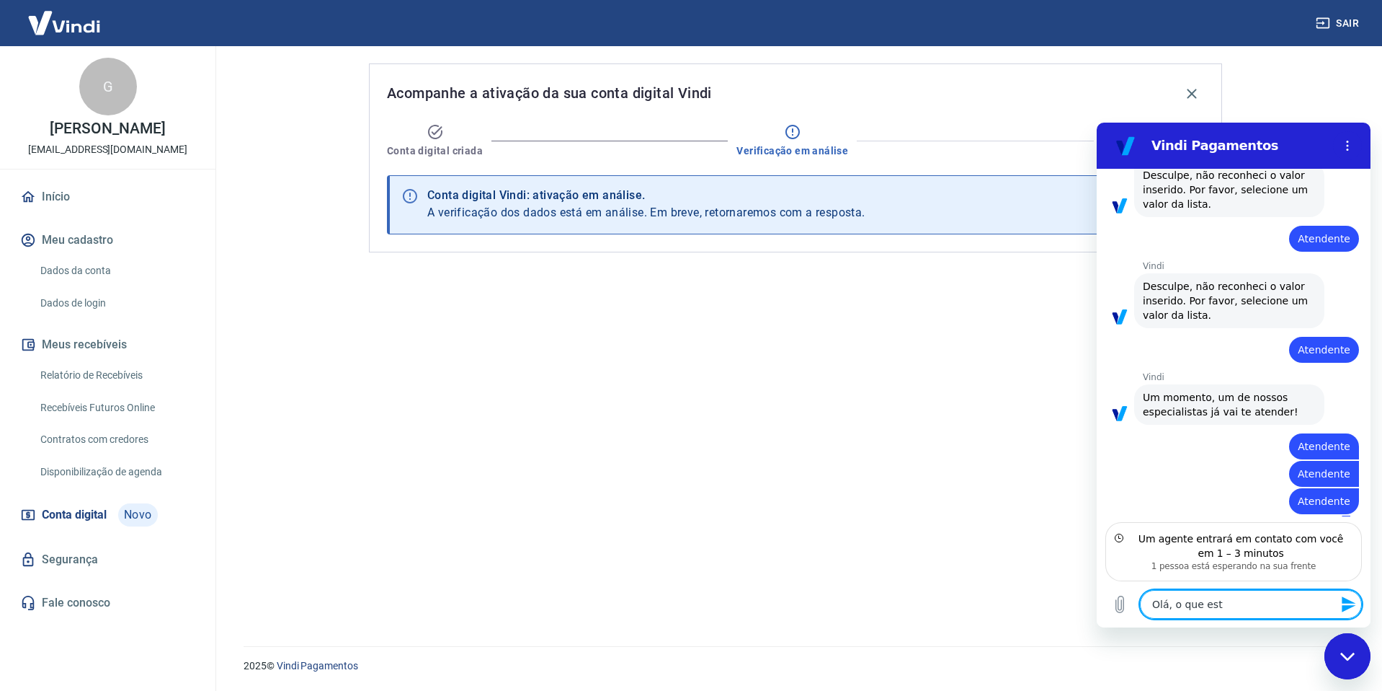
type textarea "x"
type textarea "Olá, o que está"
type textarea "x"
type textarea "Olá, o que está c"
type textarea "x"
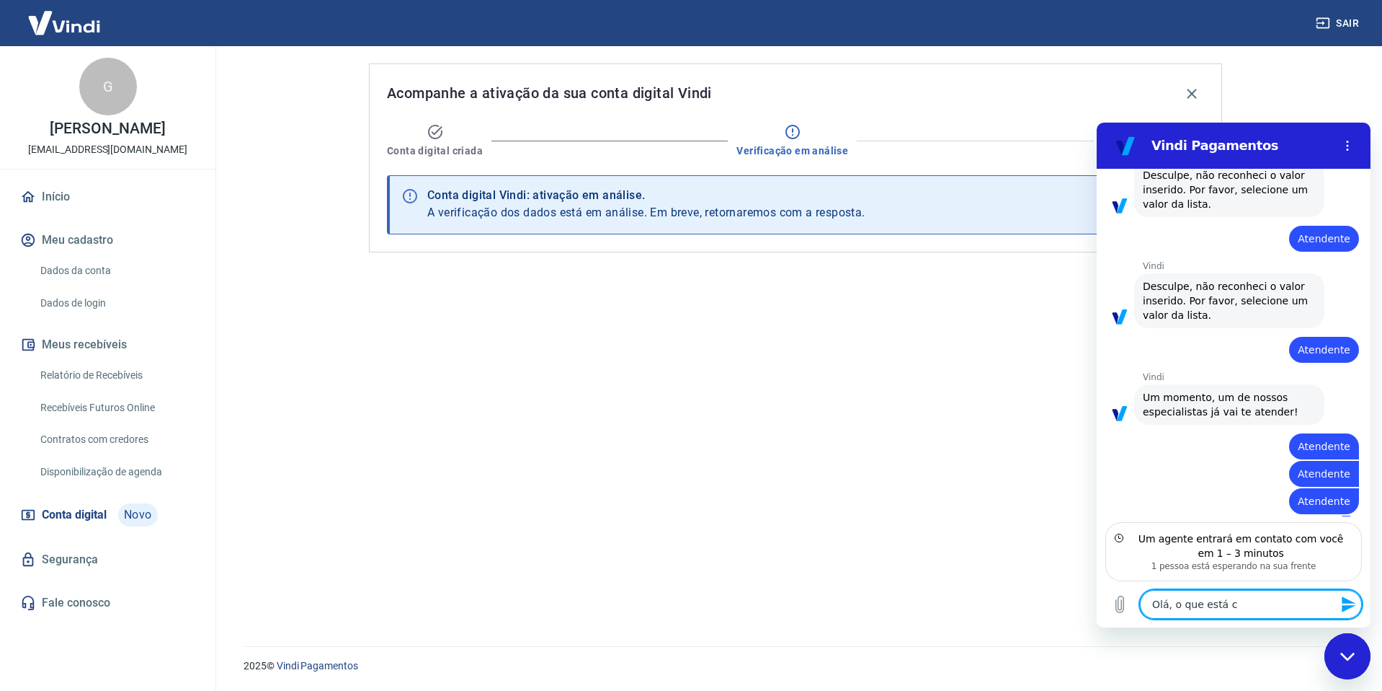
type textarea "Olá, o que está"
type textarea "x"
type textarea "Olá, o que está a"
type textarea "x"
type textarea "Olá, o que está ac"
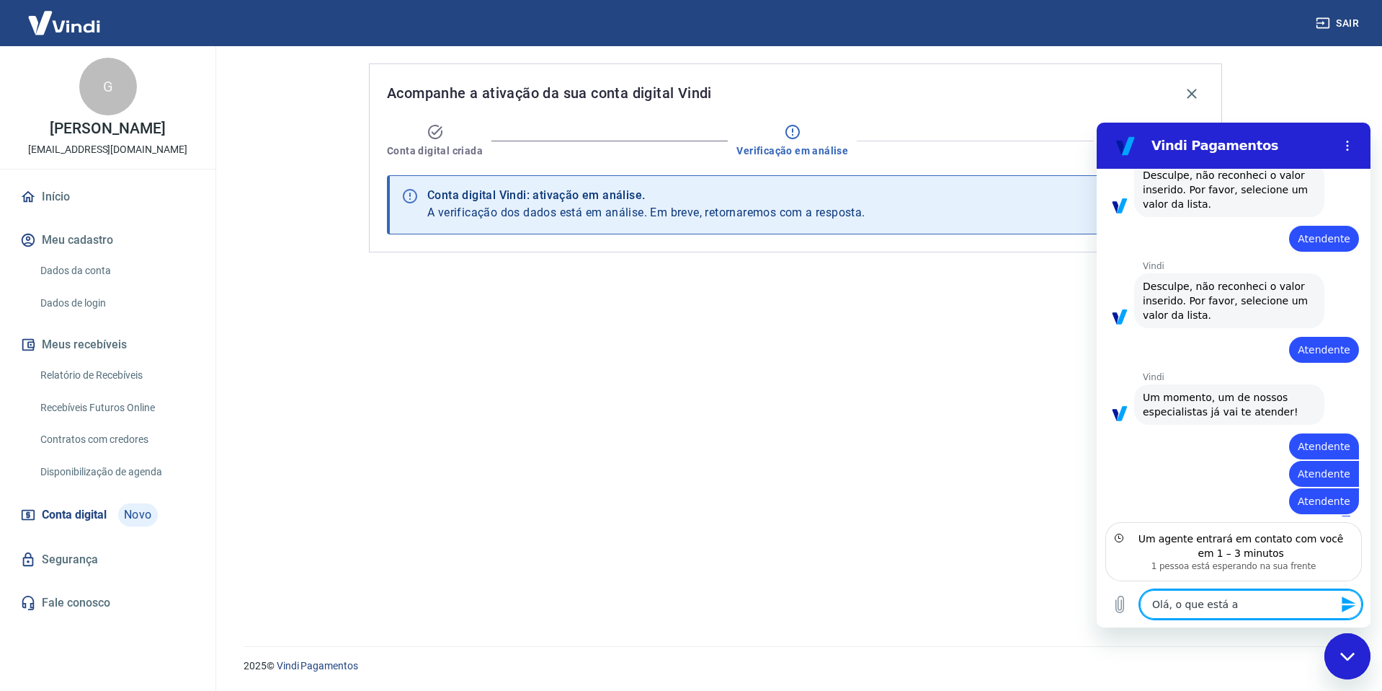
type textarea "x"
type textarea "Olá, o que está aco"
type textarea "x"
type textarea "Olá, o que está acon"
type textarea "x"
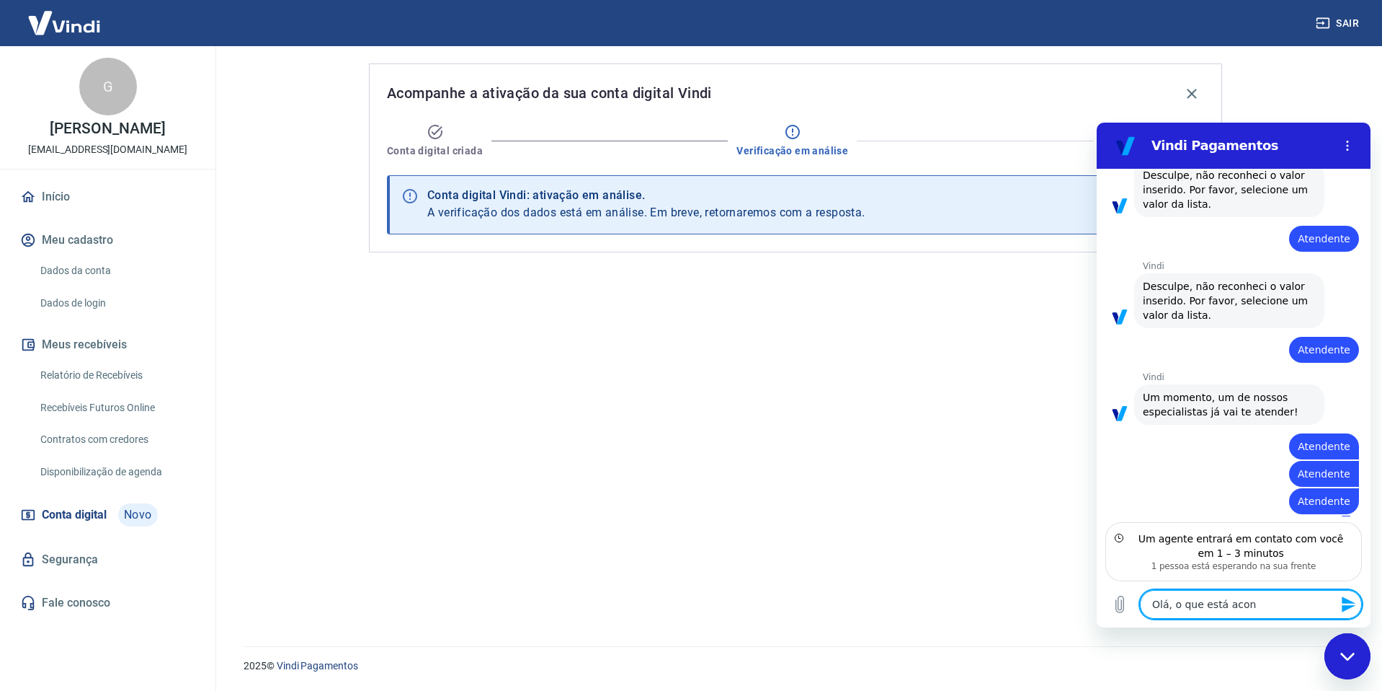
type textarea "Olá, o que está acont"
type textarea "x"
type textarea "Olá, o que está aconte"
type textarea "x"
type textarea "Olá, o que está acontec"
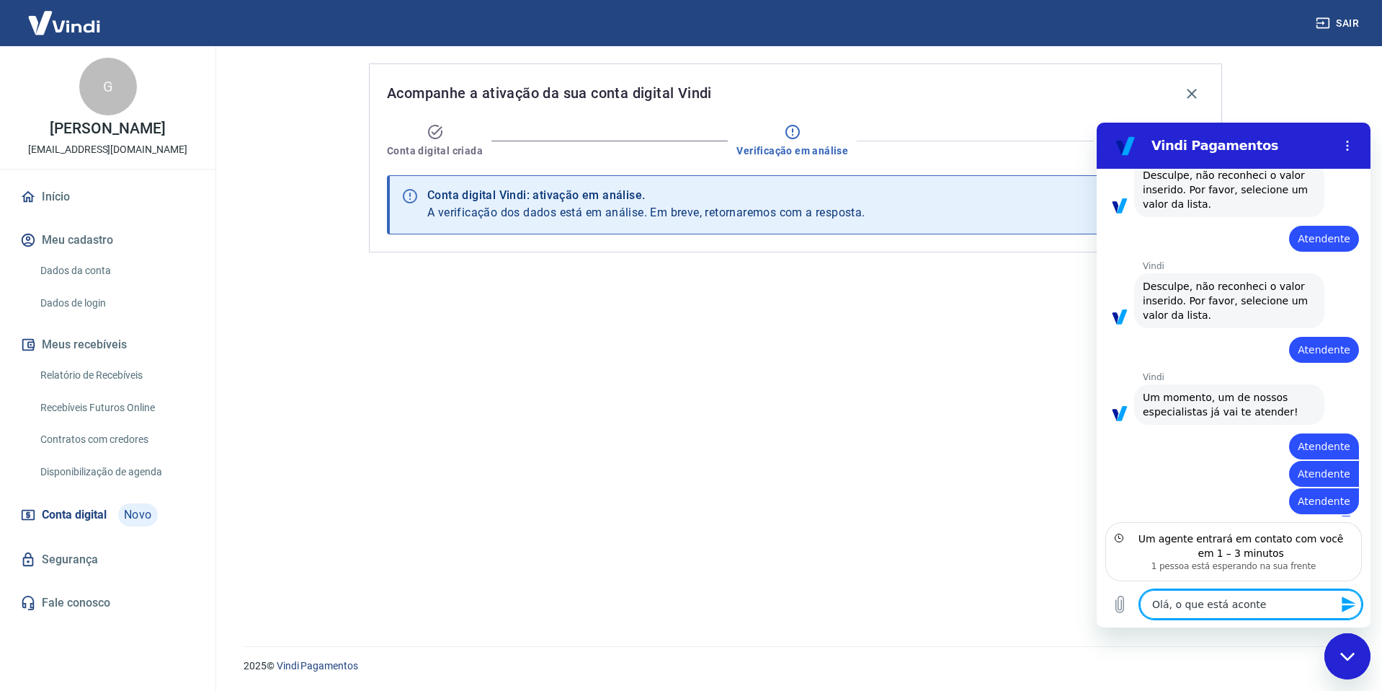
type textarea "x"
type textarea "Olá, o que está acontece"
type textarea "x"
type textarea "Olá, o que está acontecen"
type textarea "x"
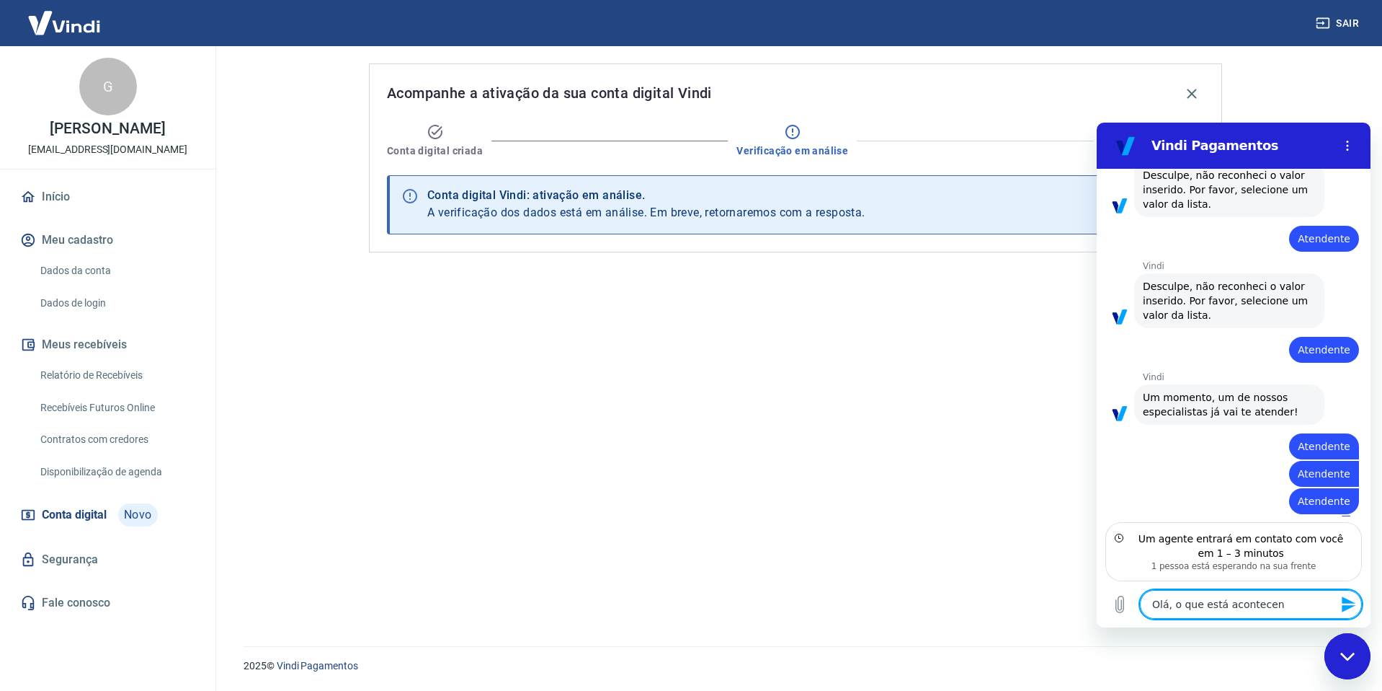
type textarea "Olá, o que está acontecend"
type textarea "x"
type textarea "Olá, o que está acontecendo"
type textarea "x"
type textarea "Olá, o que está acontecendo"
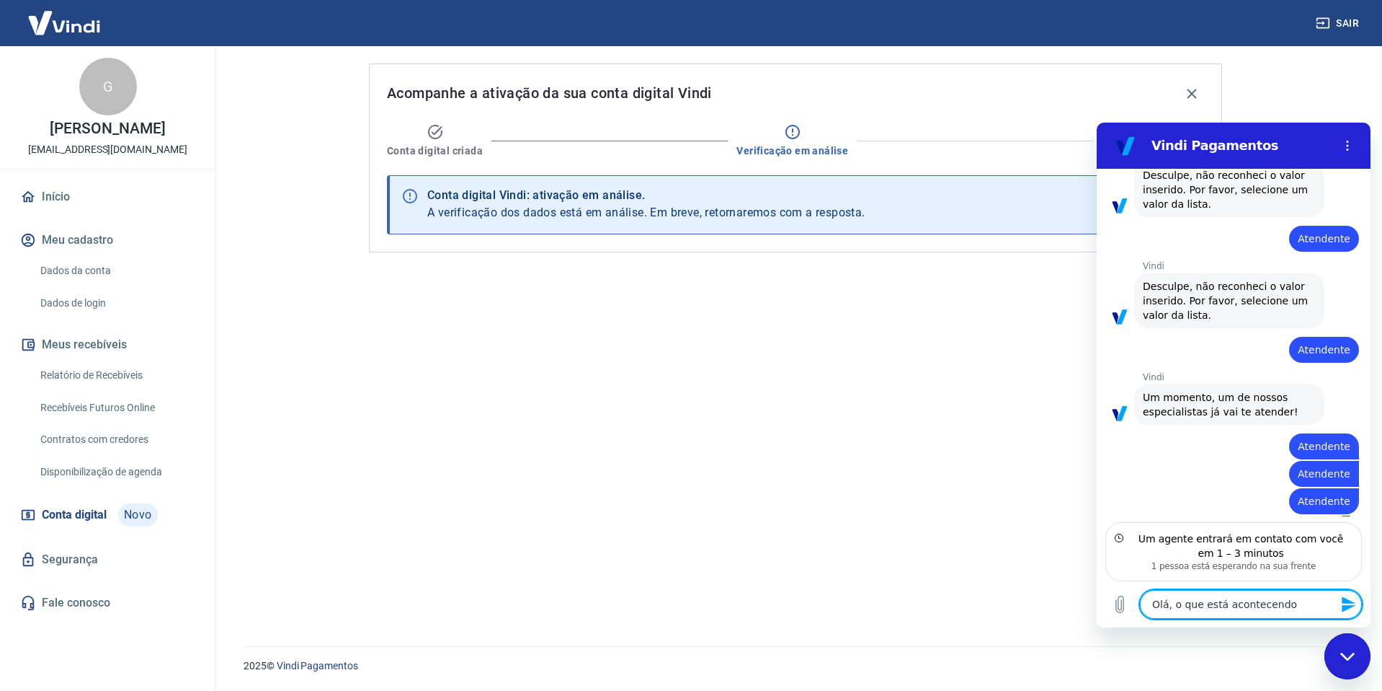
type textarea "x"
type textarea "Olá, o que está acontecendo"
type textarea "x"
type textarea "Olá, o que está acontecendoo"
type textarea "x"
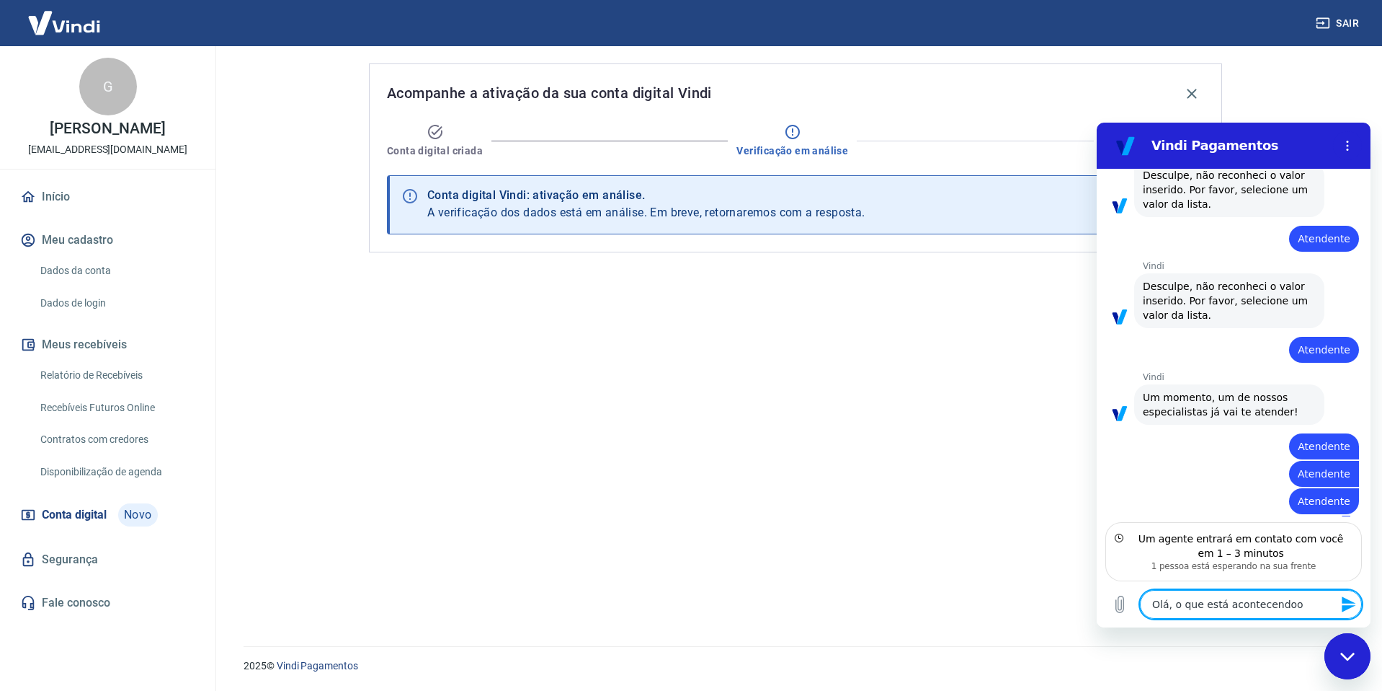
type textarea "Olá, o que está acontecendoo"
type textarea "x"
type textarea "Olá, o que está acontecendoo"
type textarea "x"
type textarea "Olá, o que está acontecendo"
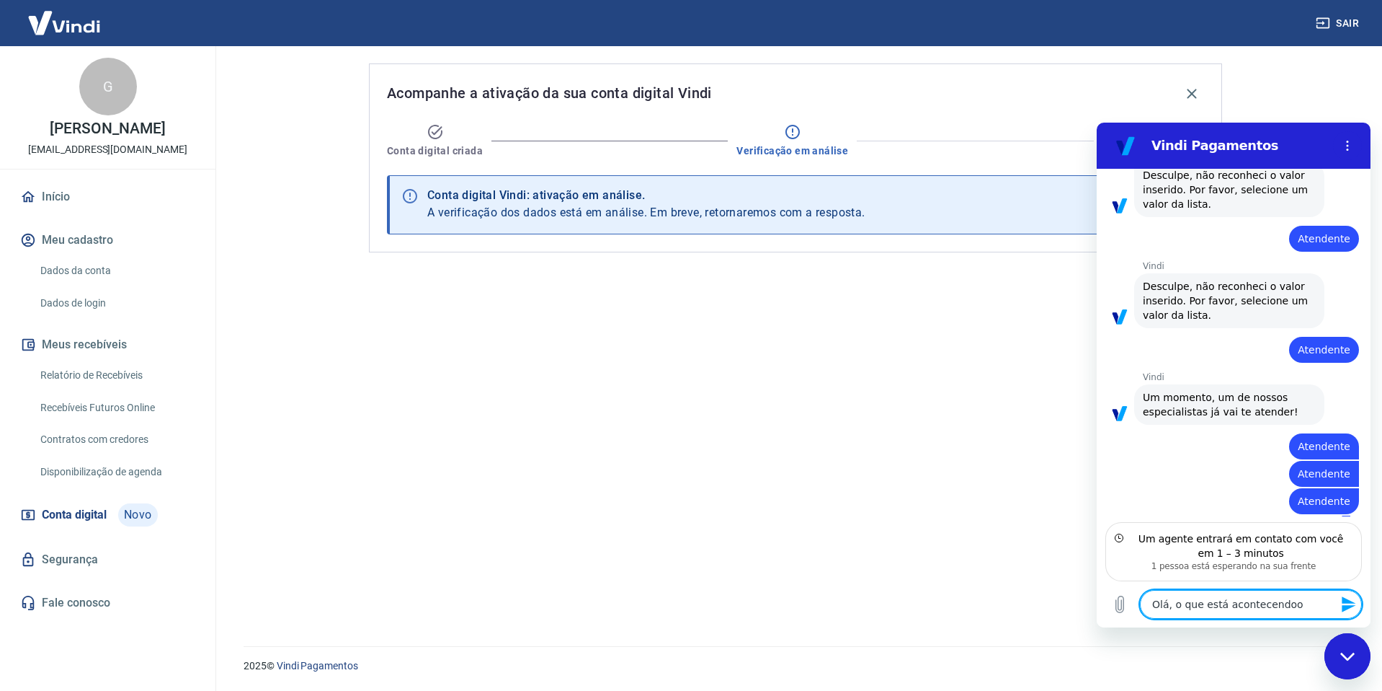
type textarea "x"
type textarea "Olá, o que está acontecendo"
type textarea "x"
type textarea "Olá, o que está acontecendo c"
type textarea "x"
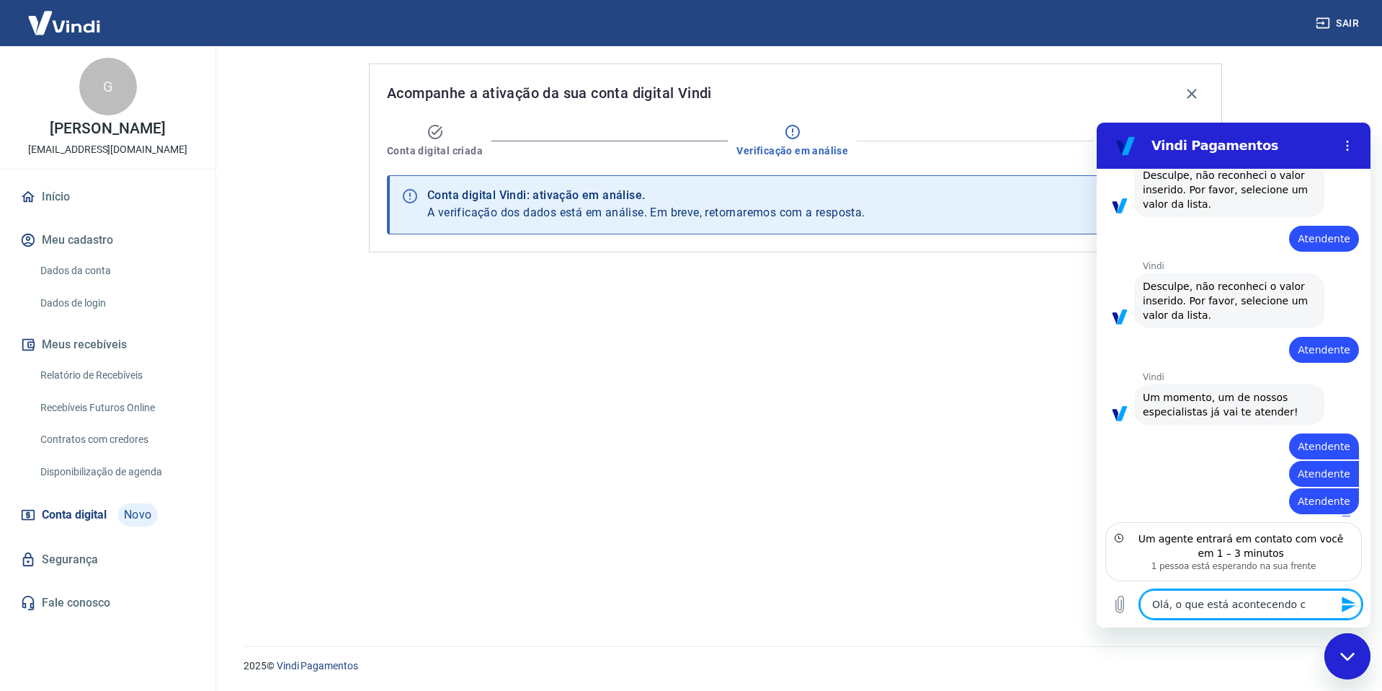
type textarea "Olá, o que está acontecendo co"
type textarea "x"
type textarea "Olá, o que está acontecendo com"
type textarea "x"
type textarea "Olá, o que está acontecendo com"
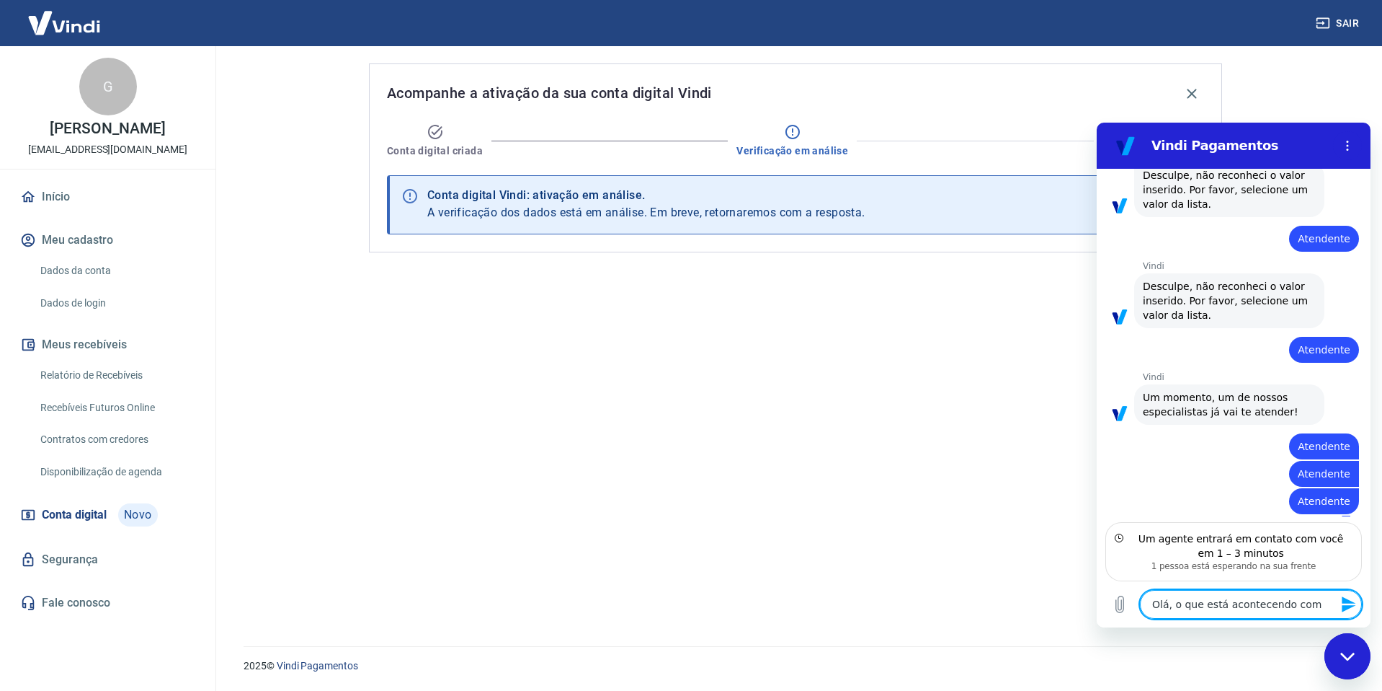
type textarea "x"
type textarea "Olá, o que está acontecendo com a"
type textarea "x"
type textarea "Olá, o que está acontecendo com a"
type textarea "x"
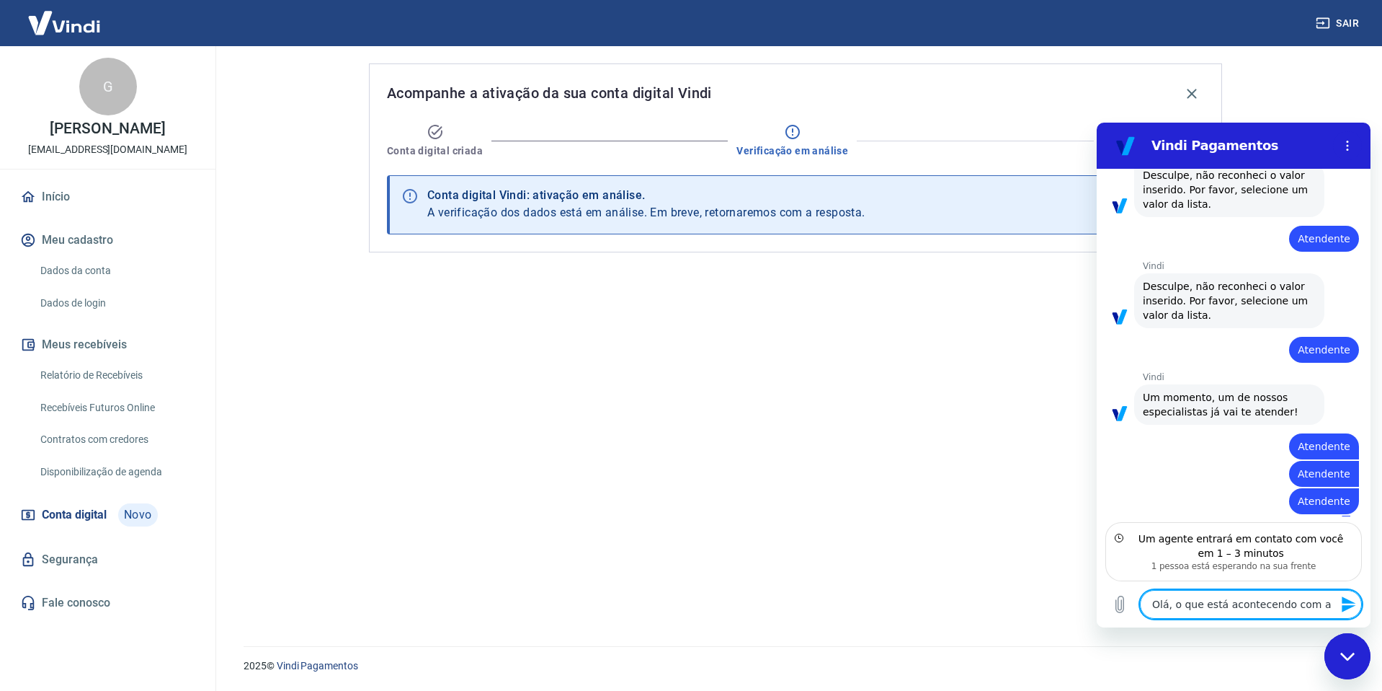
type textarea "Olá, o que está acontecendo com a v"
type textarea "x"
type textarea "Olá, o que está acontecendo com a vi"
type textarea "x"
type textarea "Olá, o que está acontecendo com a vin"
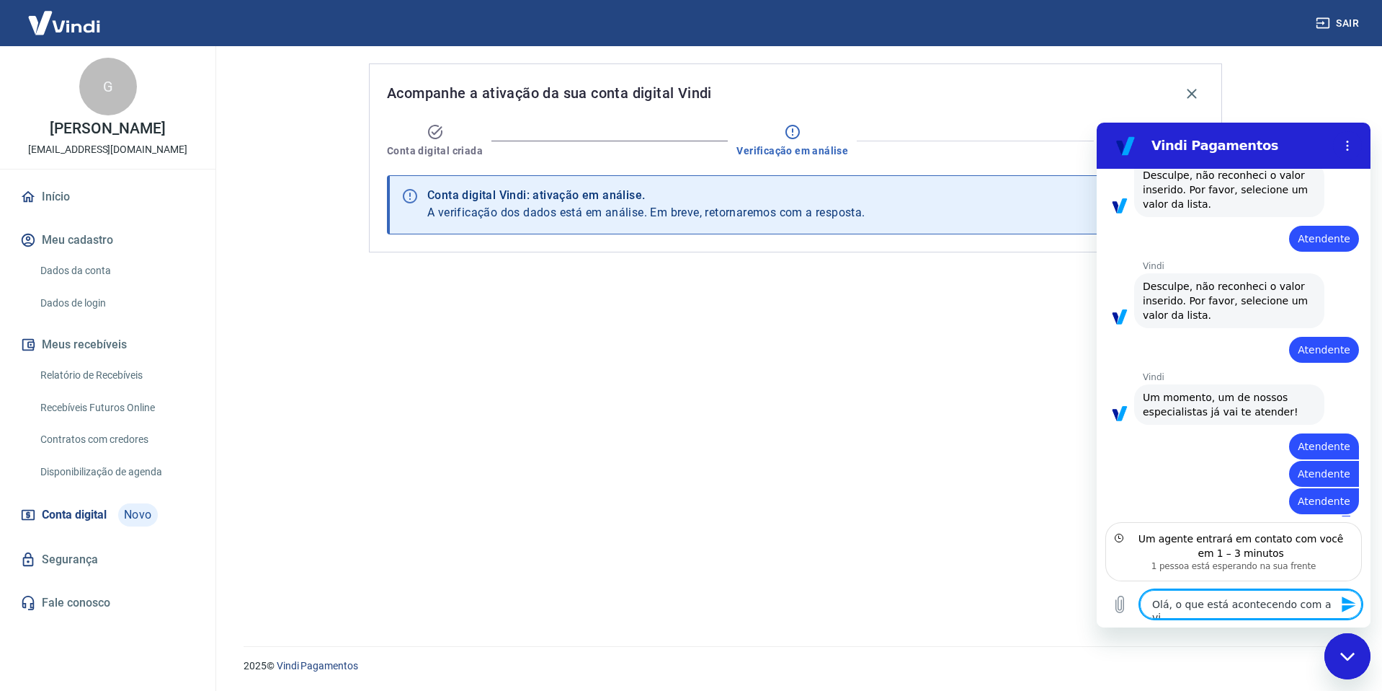
type textarea "x"
type textarea "Olá, o que está acontecendo com a vind"
type textarea "x"
type textarea "Olá, o que está acontecendo com a vindi"
type textarea "x"
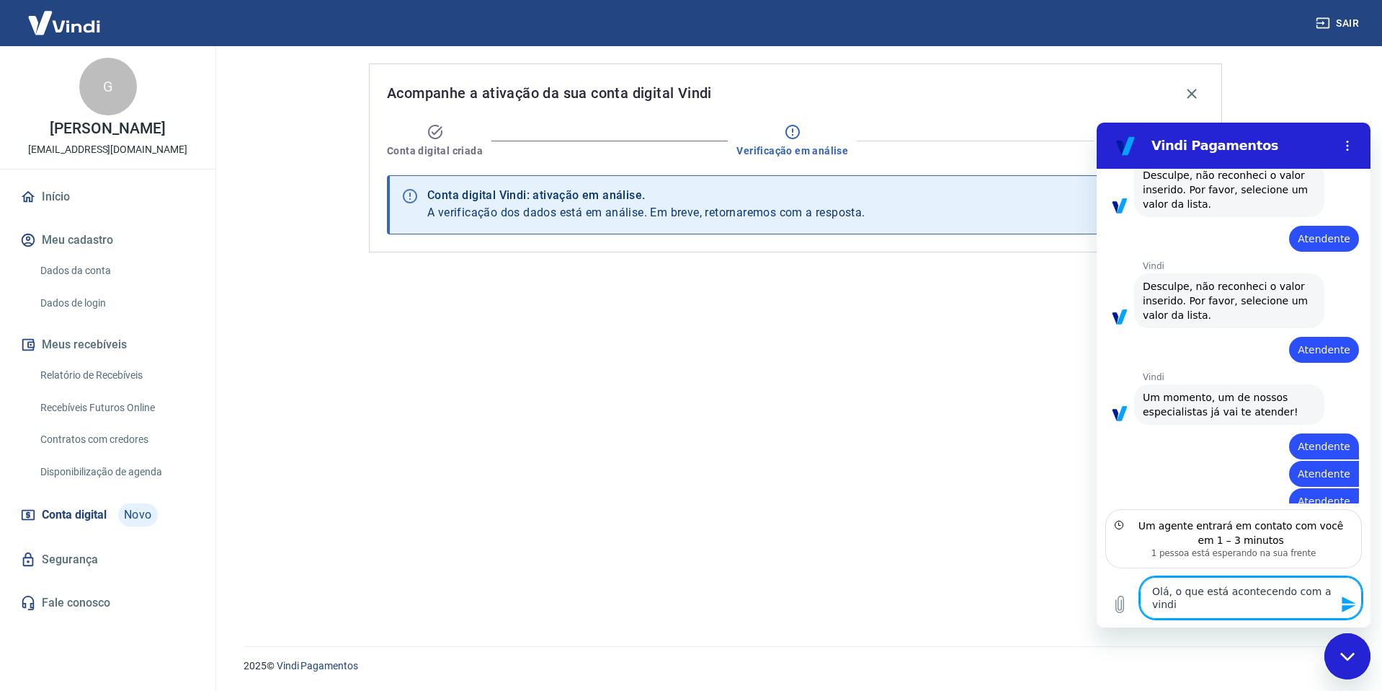
type textarea "Olá, o que está acontecendo com a vindi"
type textarea "x"
type textarea "Olá, o que está acontecendo com a vindi j"
type textarea "x"
type textarea "Olá, o que está acontecendo com a vindi j´["
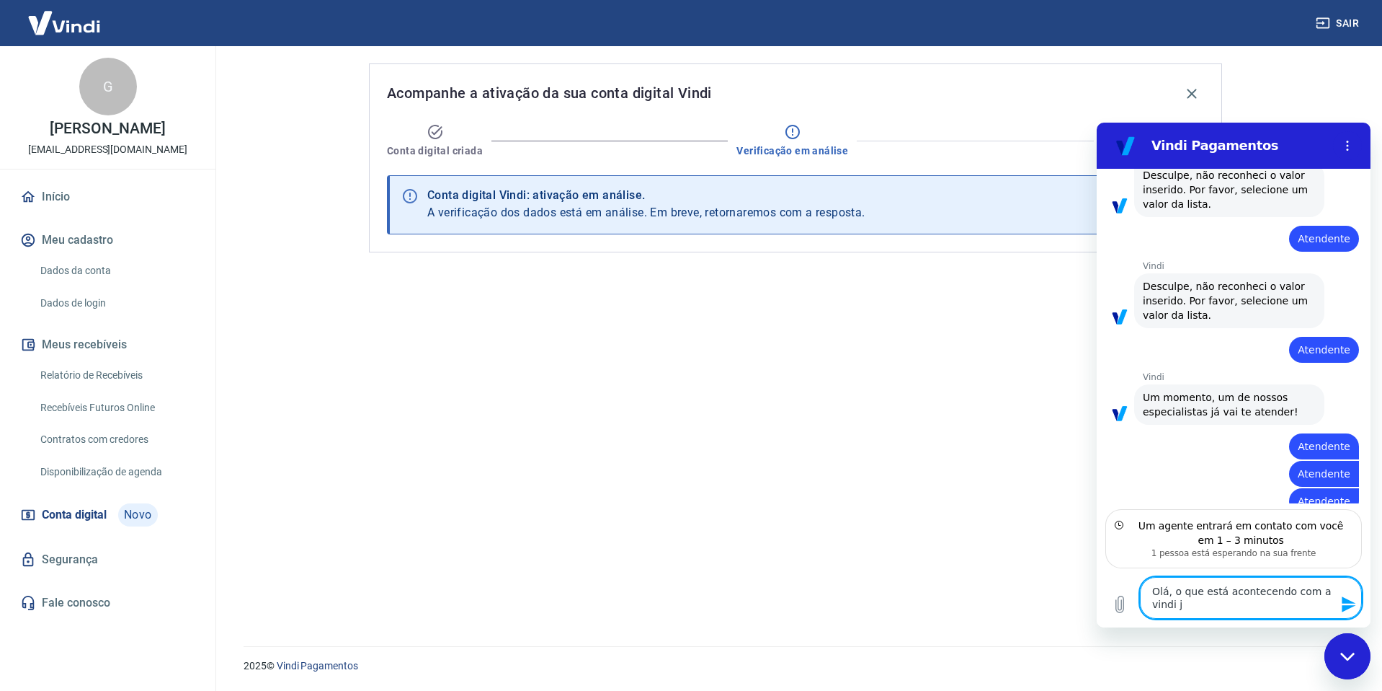
type textarea "x"
type textarea "Olá, o que está acontecendo com a vindi j´[a"
type textarea "x"
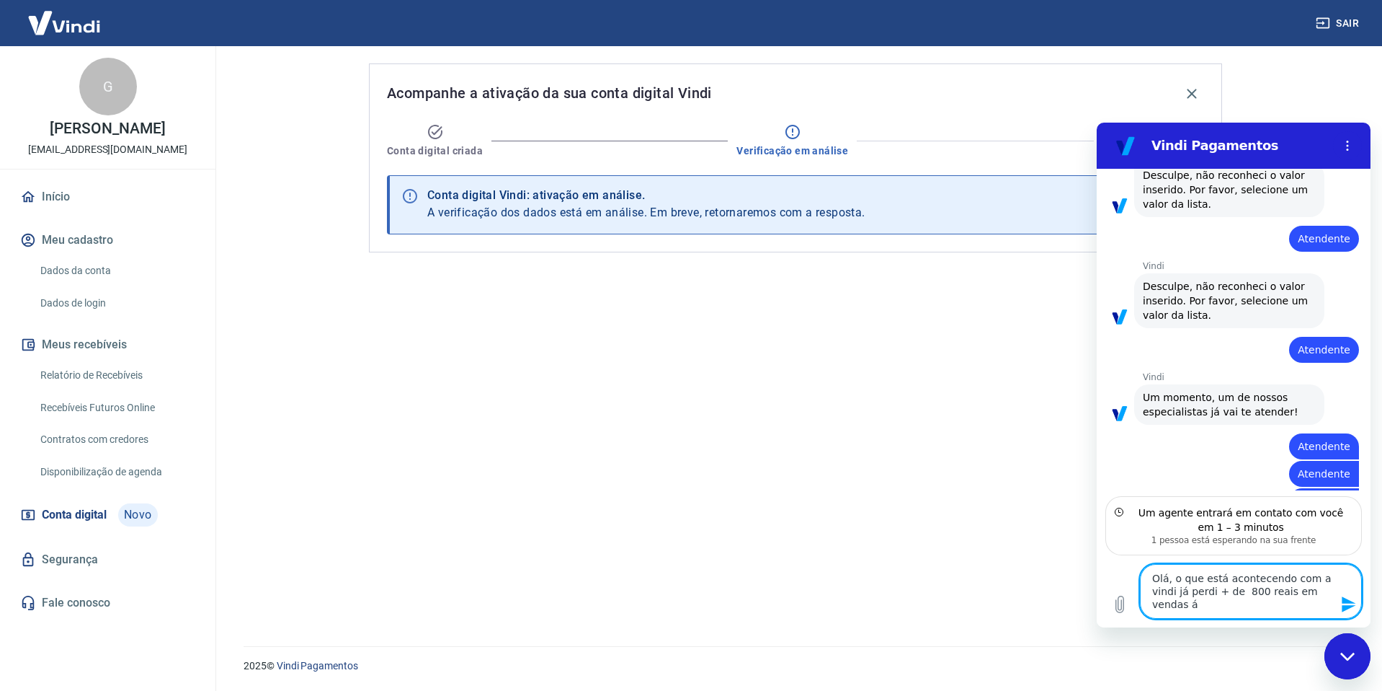
click at [1245, 587] on textarea "Olá, o que está acontecendo com a vindi já perdi + de 800 reais em vendas á" at bounding box center [1251, 591] width 222 height 55
click at [1240, 587] on textarea "Olá, o que está acontecendo com a vindi já perdi + de 800 reais em vendas á" at bounding box center [1251, 591] width 222 height 55
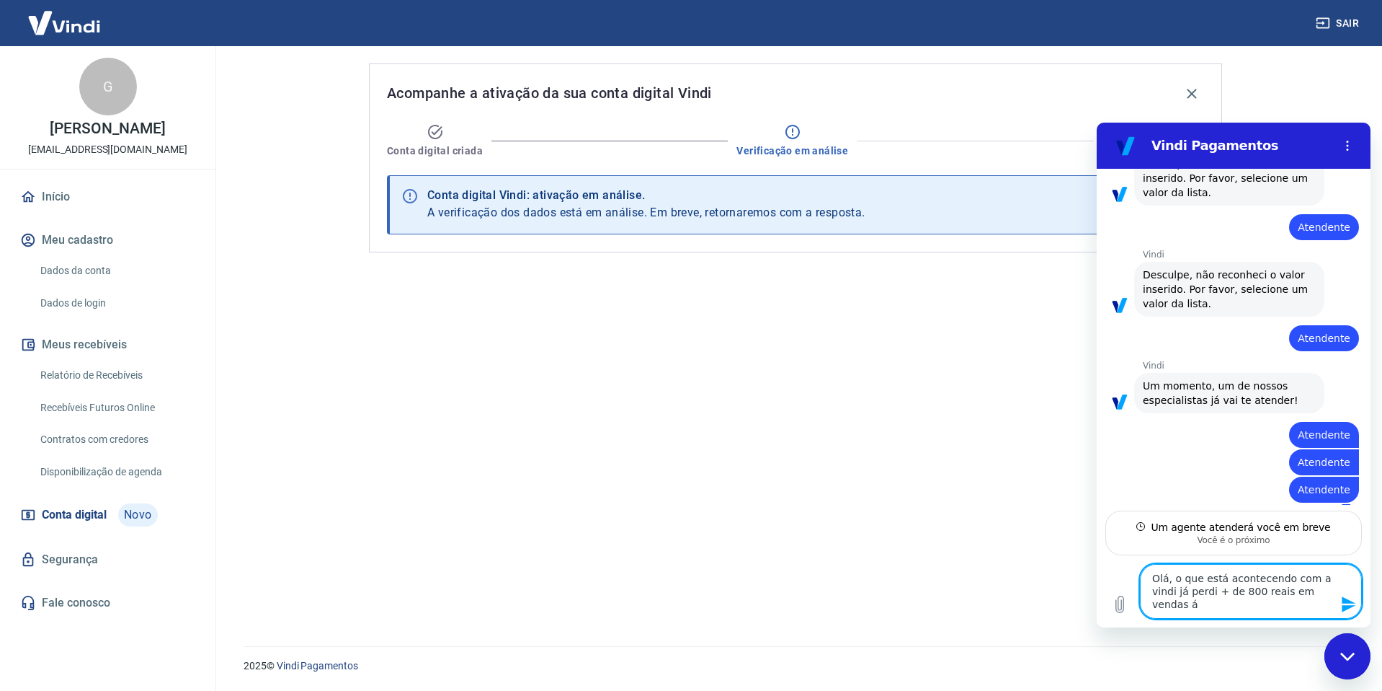
click at [1104, 559] on div "Digite uma mensagem Olá, o que está acontecendo com a vindi já perdi + de 800 r…" at bounding box center [1234, 591] width 274 height 72
click at [1356, 647] on div "Fechar janela de mensagens" at bounding box center [1347, 655] width 43 height 43
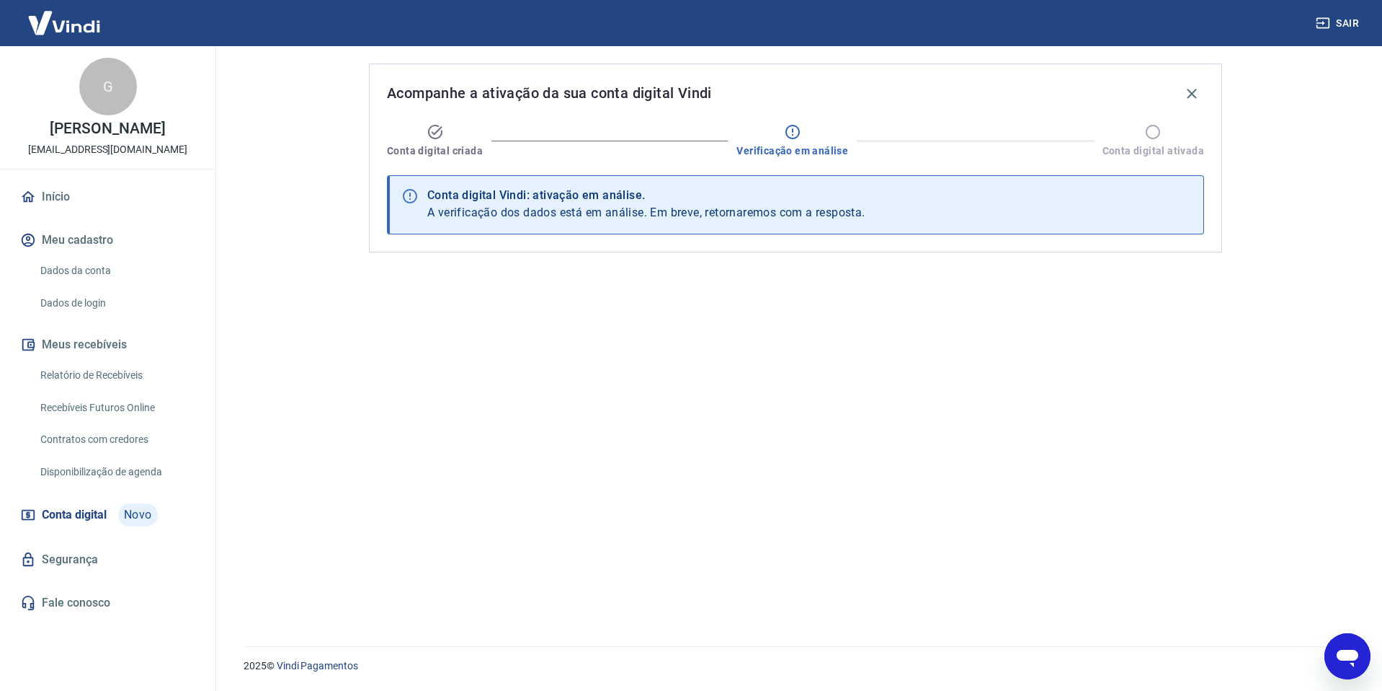
click at [1355, 647] on icon "Abrir janela de mensagens" at bounding box center [1348, 656] width 26 height 26
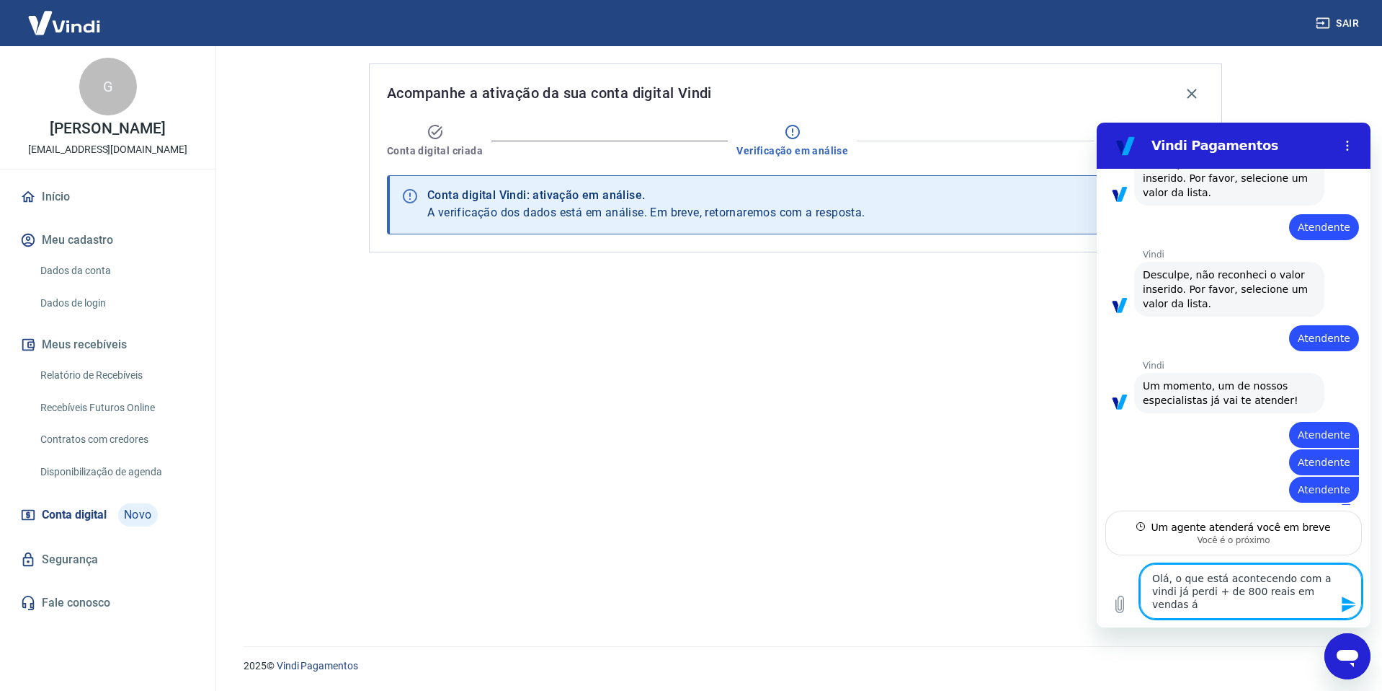
scroll to position [0, 0]
click at [1350, 613] on button "Enviar mensagem" at bounding box center [1347, 604] width 29 height 29
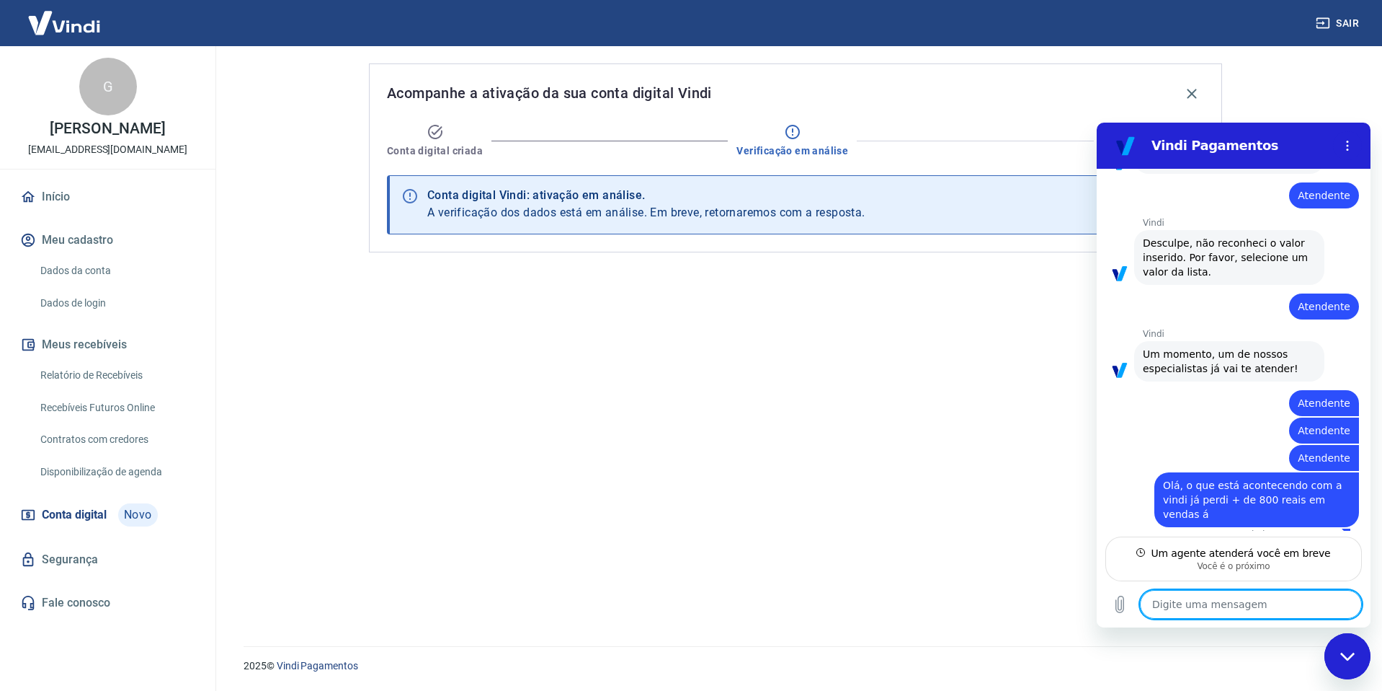
scroll to position [443, 0]
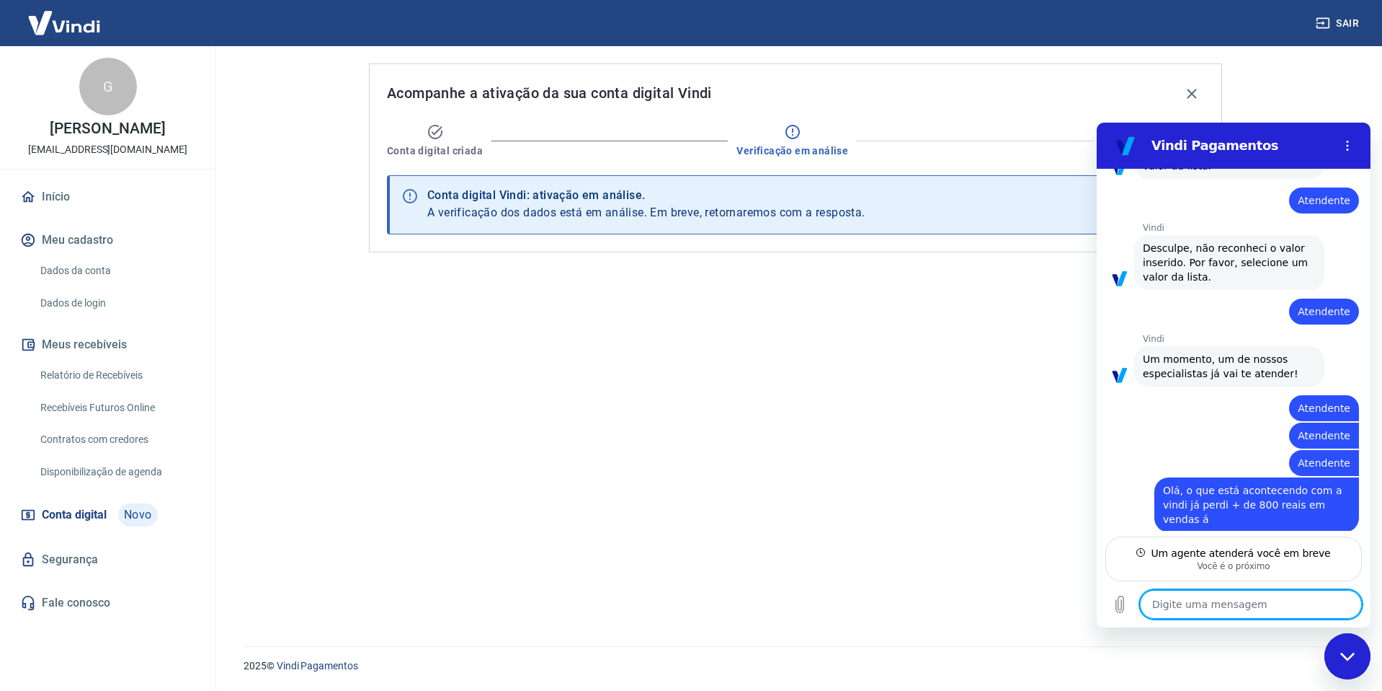
paste textarea "Olá, o que está acontecendo com a vindi já perdi + de 800 reais em vendas á"
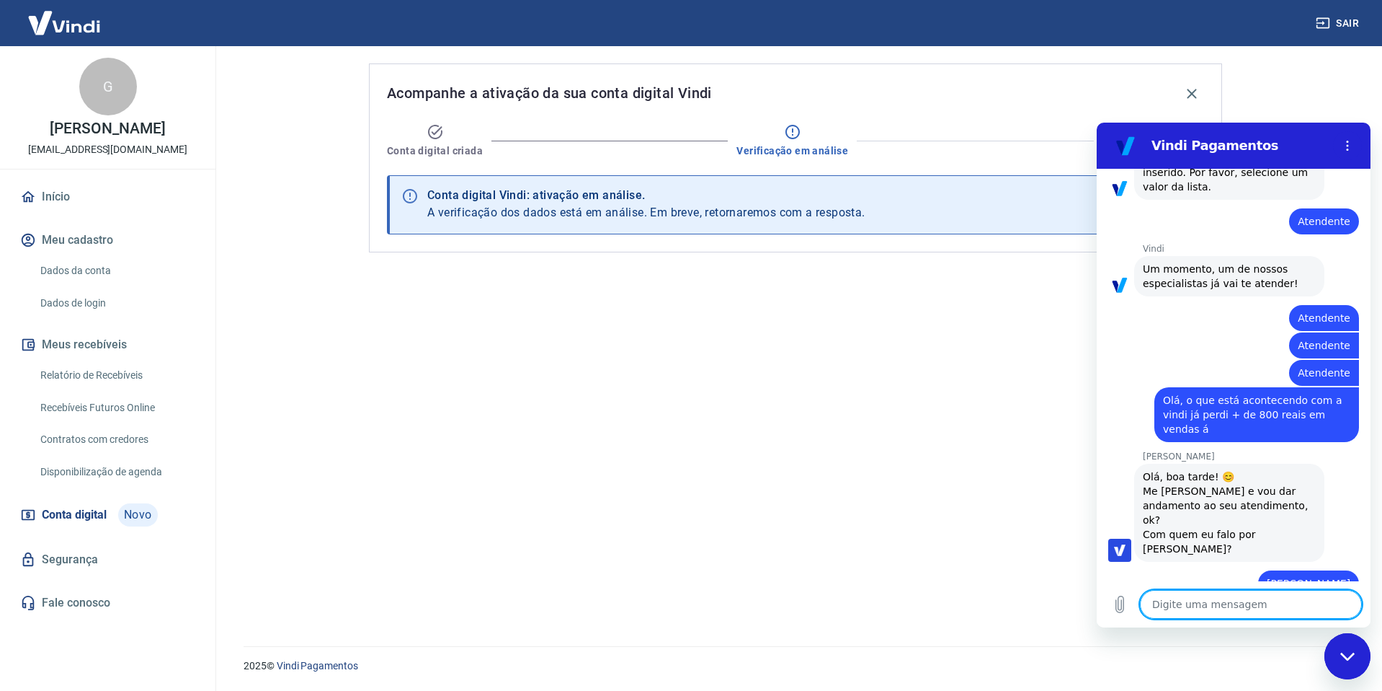
scroll to position [533, 0]
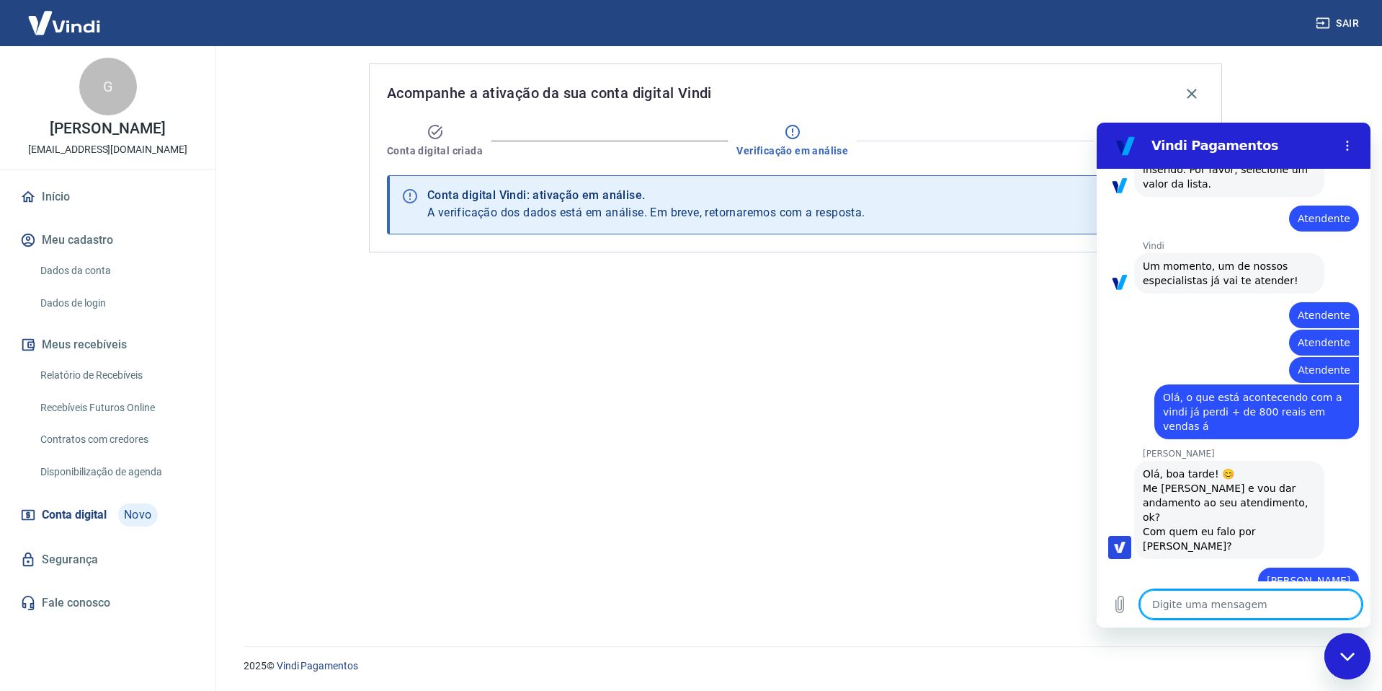
click at [1220, 602] on textarea at bounding box center [1251, 604] width 222 height 29
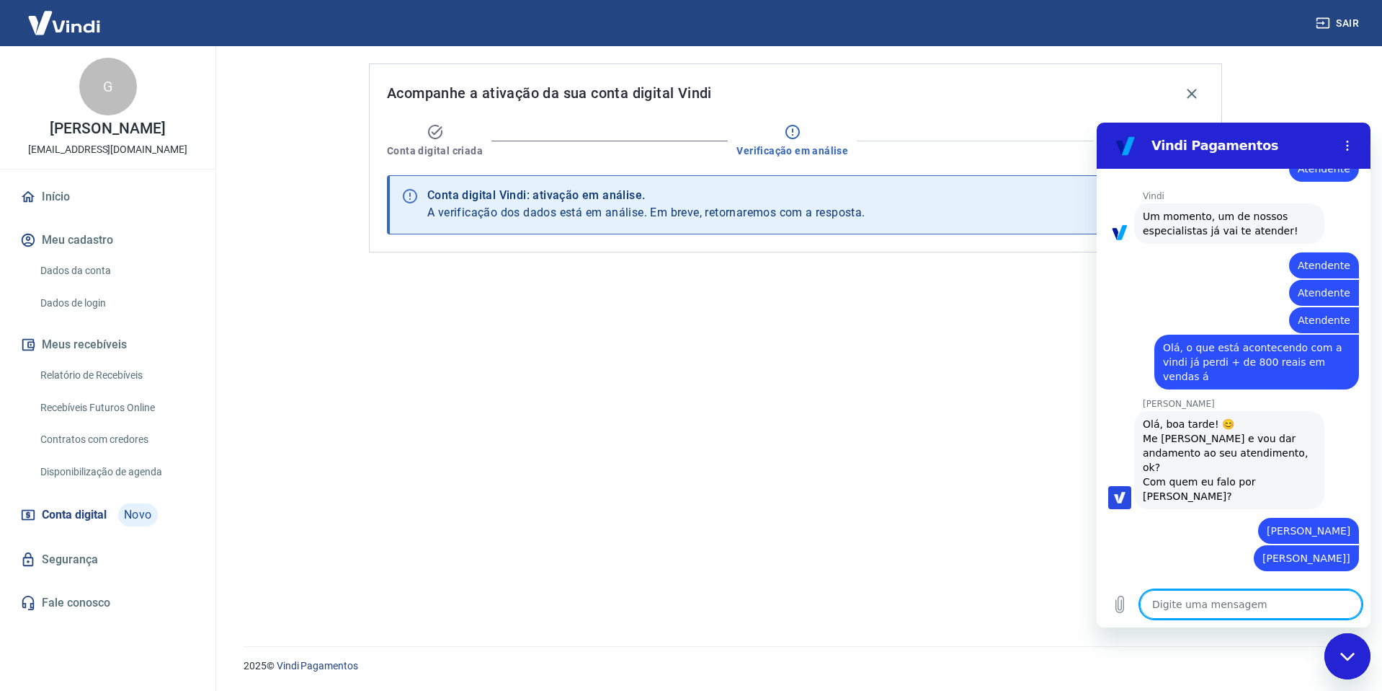
scroll to position [608, 0]
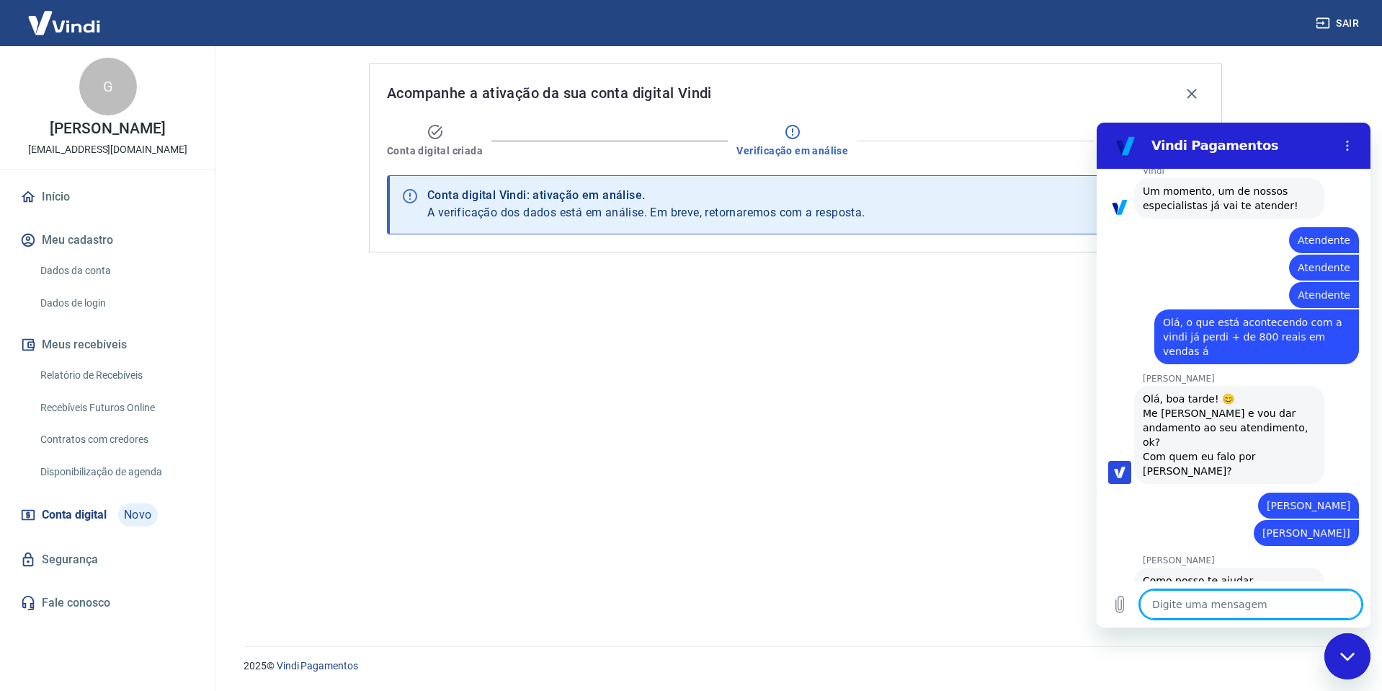
click at [1187, 603] on textarea at bounding box center [1251, 604] width 222 height 29
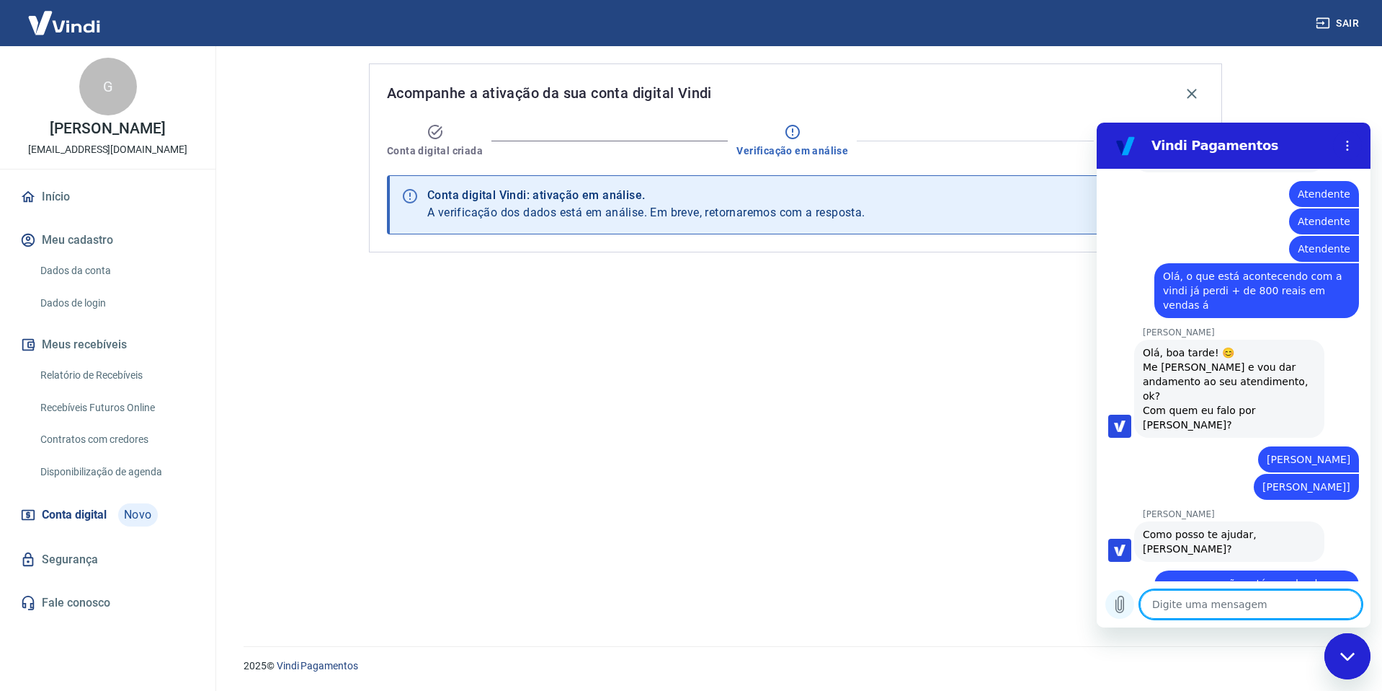
scroll to position [657, 0]
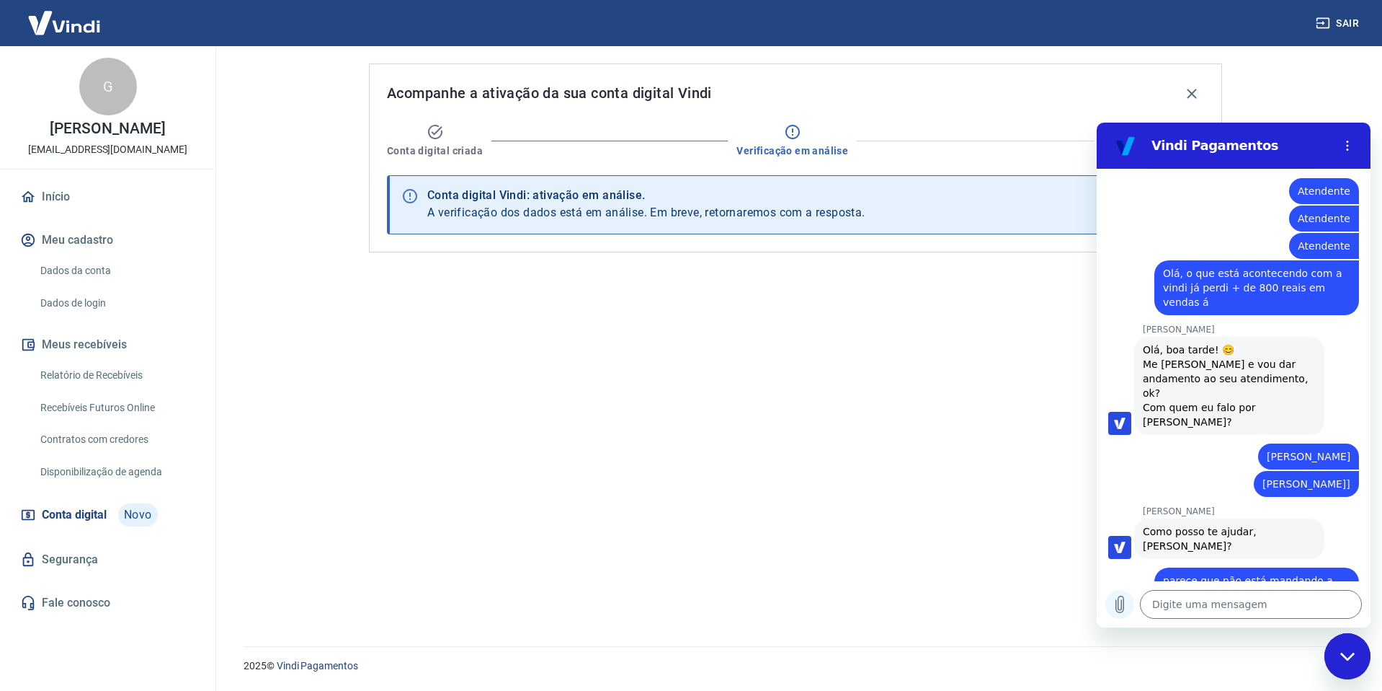
click at [1112, 608] on icon "Carregar arquivo" at bounding box center [1119, 603] width 17 height 17
click at [1202, 613] on textarea at bounding box center [1251, 604] width 222 height 29
click at [1127, 608] on icon "Carregar arquivo" at bounding box center [1119, 603] width 17 height 17
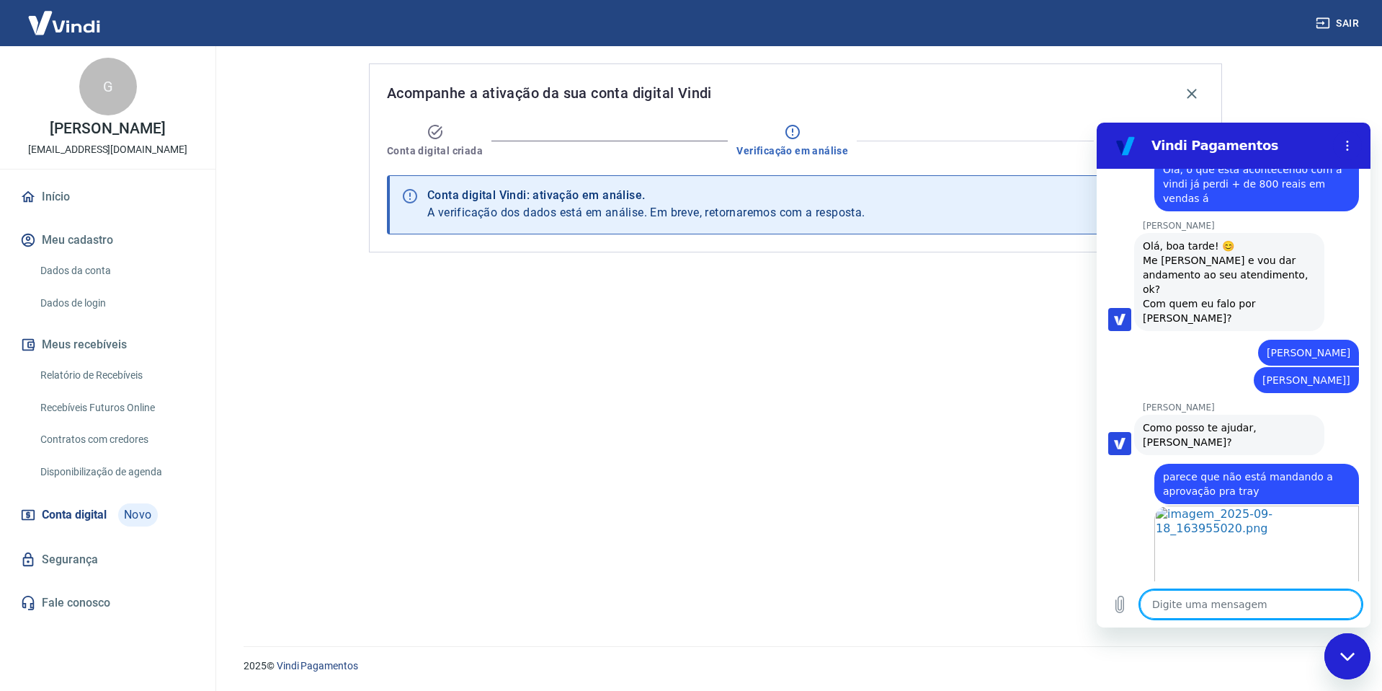
scroll to position [763, 0]
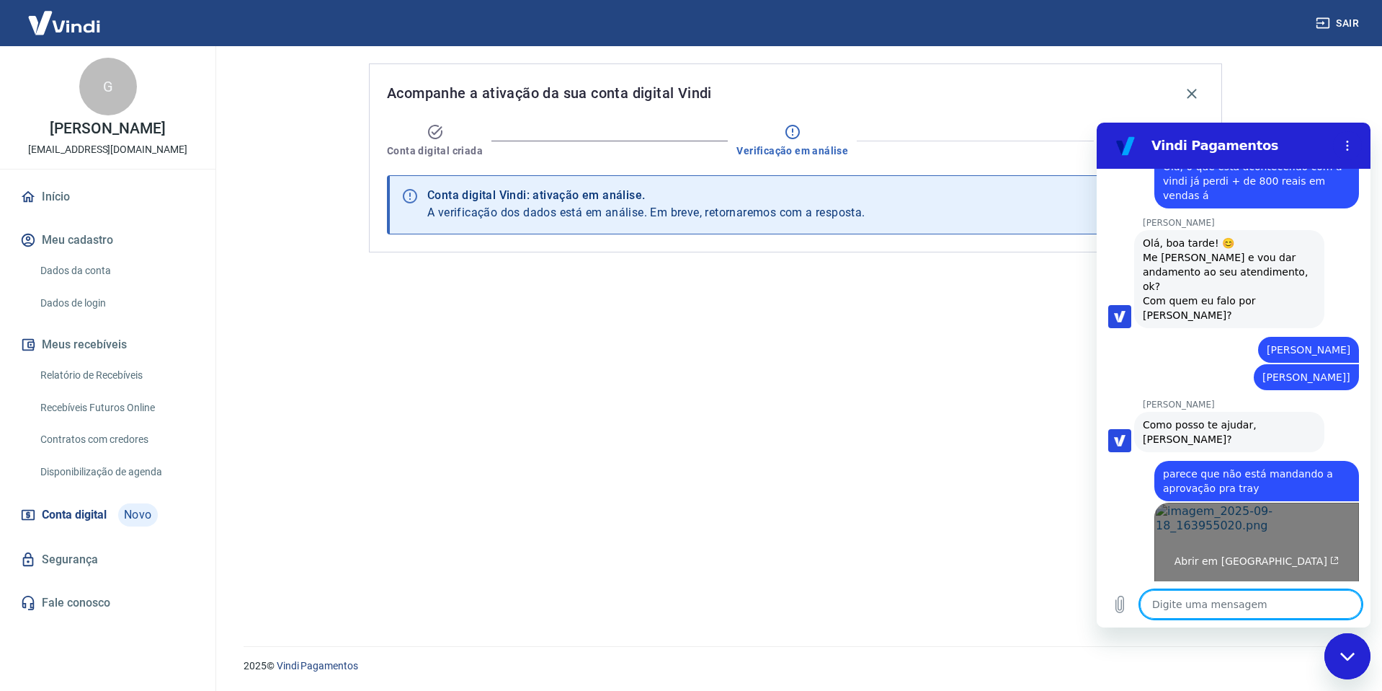
click at [1274, 502] on link "Abrir em nova aba" at bounding box center [1257, 554] width 205 height 105
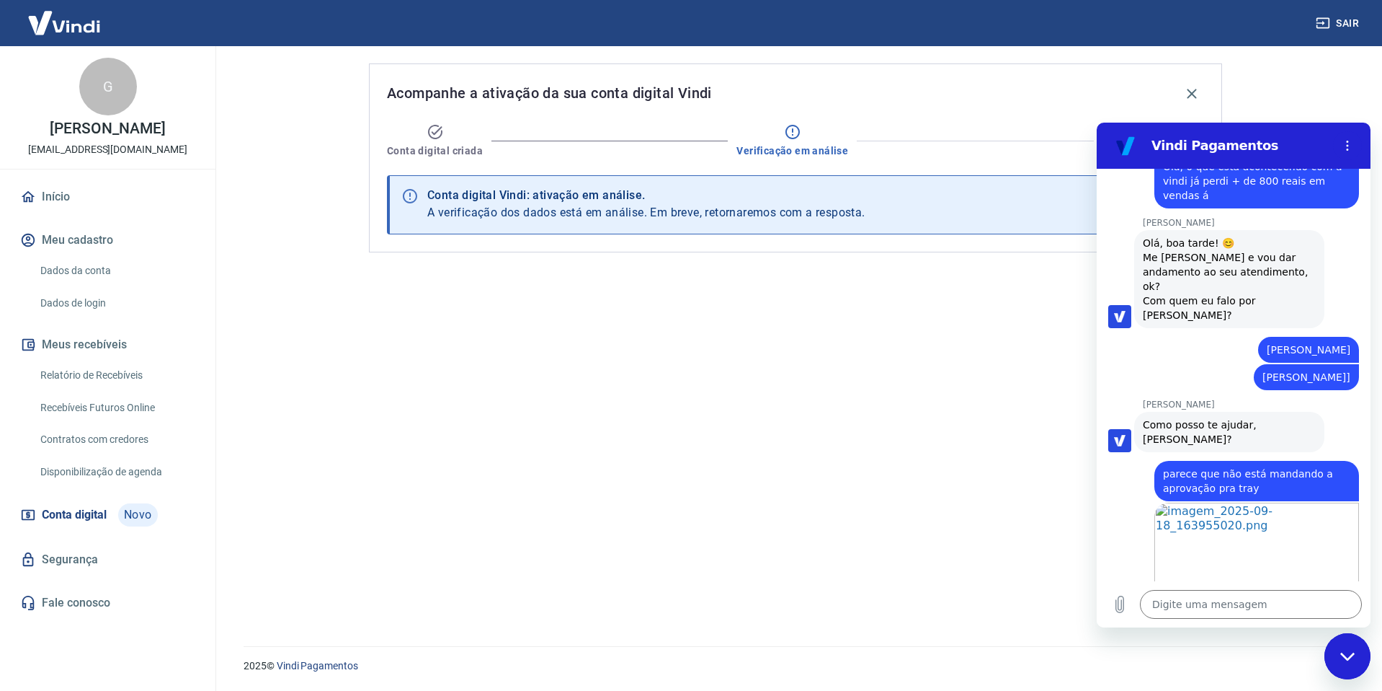
click at [1227, 369] on div "16:31 diz: Atendente Enviado · 16:31 diz: Atendente Enviado · 16:31 diz: Atende…" at bounding box center [1234, 375] width 274 height 412
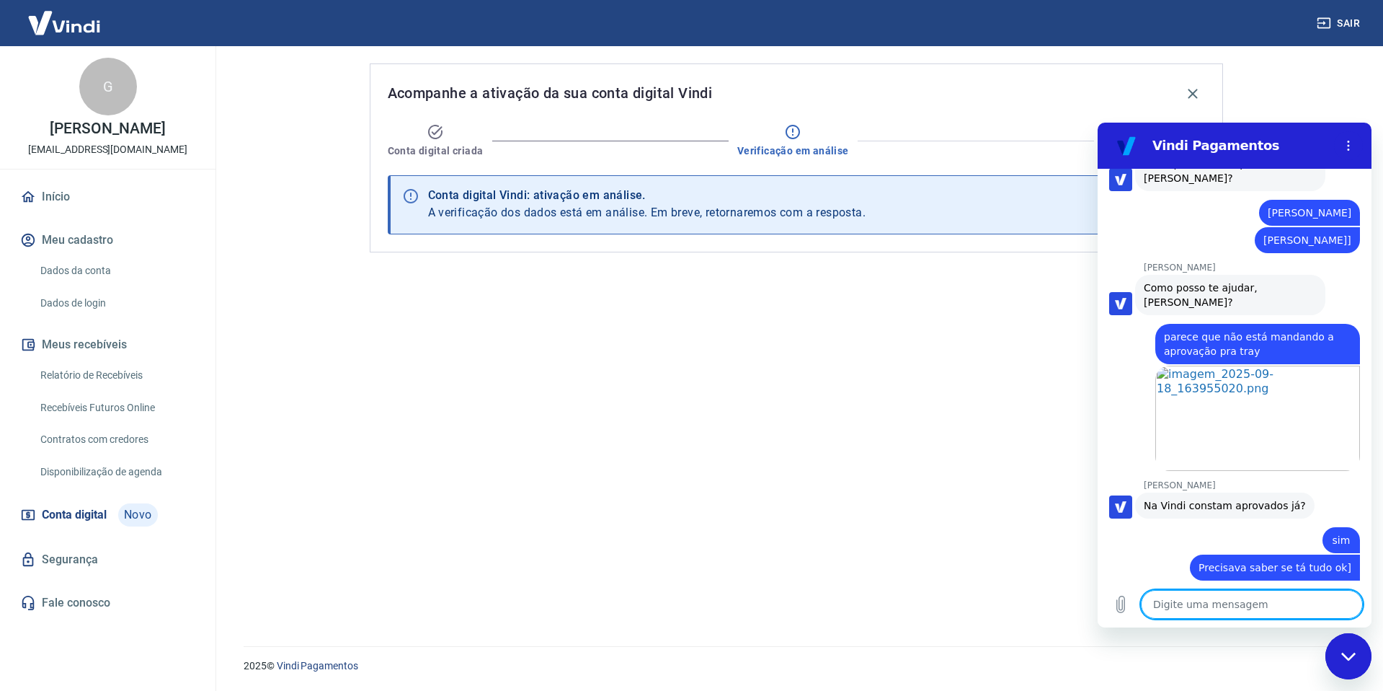
scroll to position [991, 0]
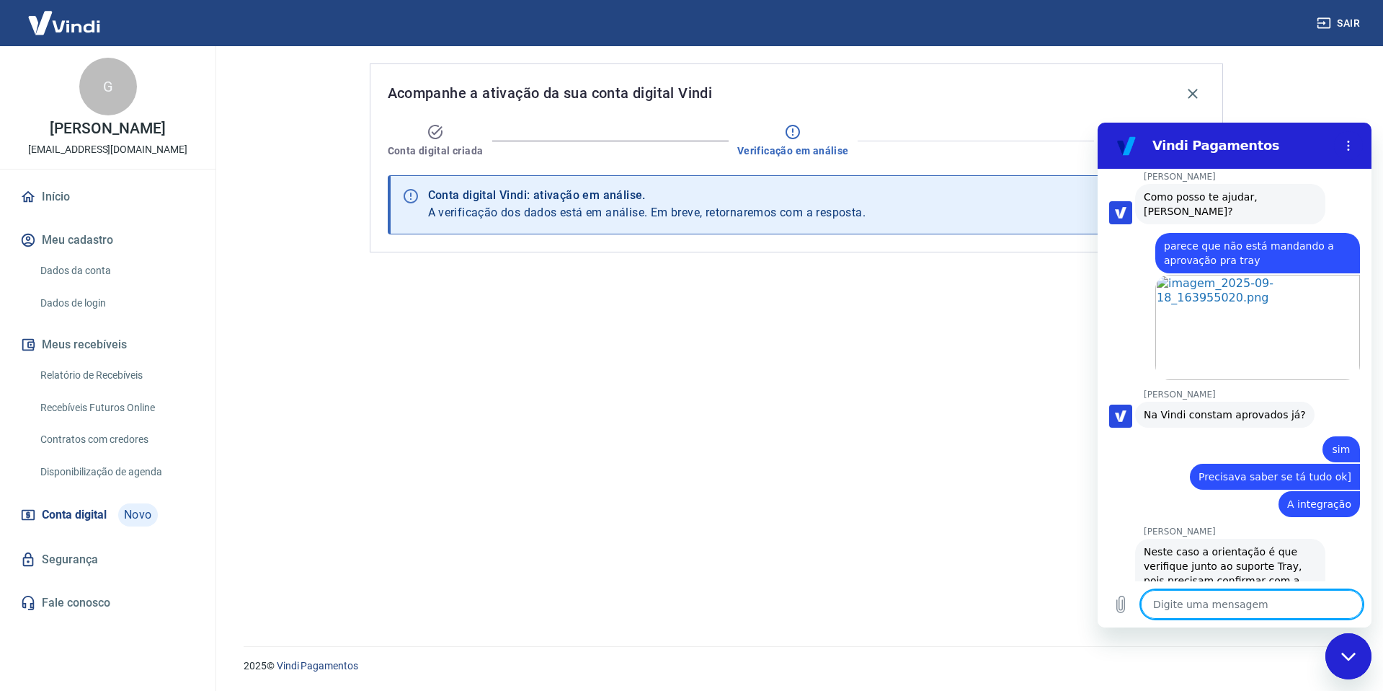
click at [1195, 594] on textarea at bounding box center [1252, 604] width 222 height 29
click at [1194, 598] on textarea at bounding box center [1252, 604] width 222 height 29
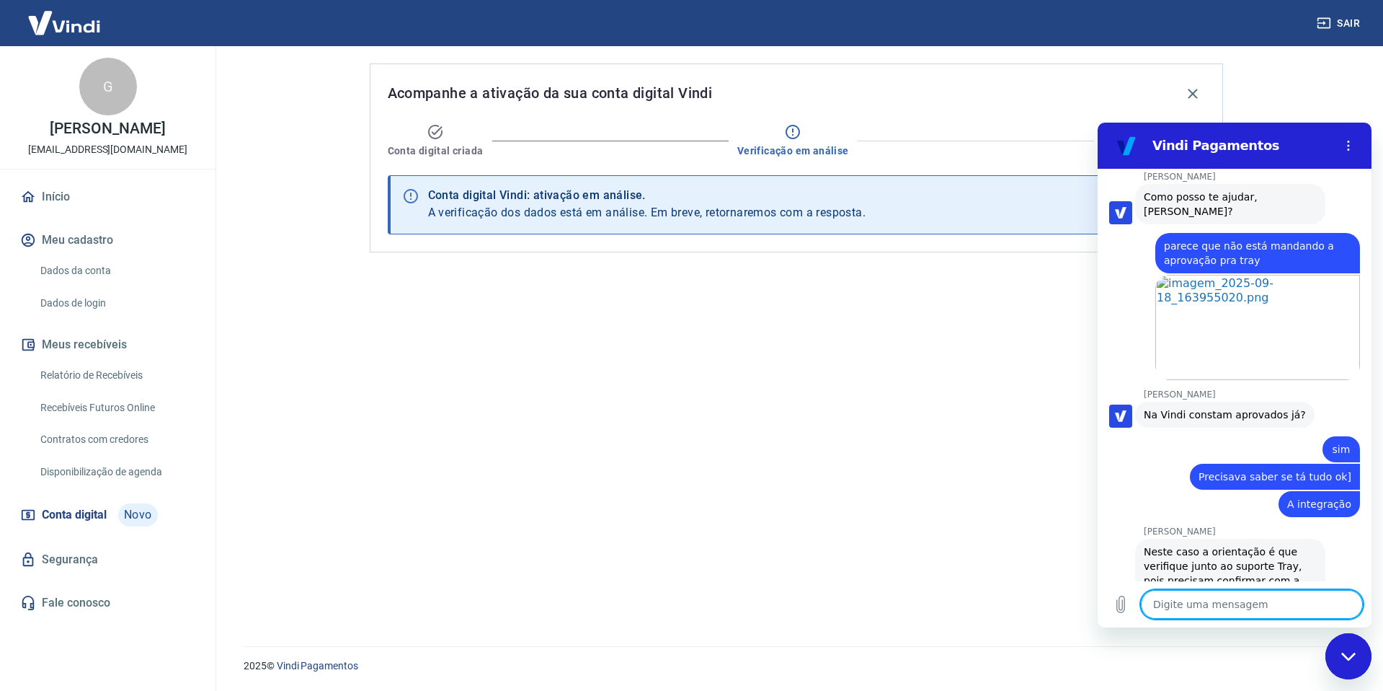
click at [1194, 598] on textarea at bounding box center [1252, 604] width 222 height 29
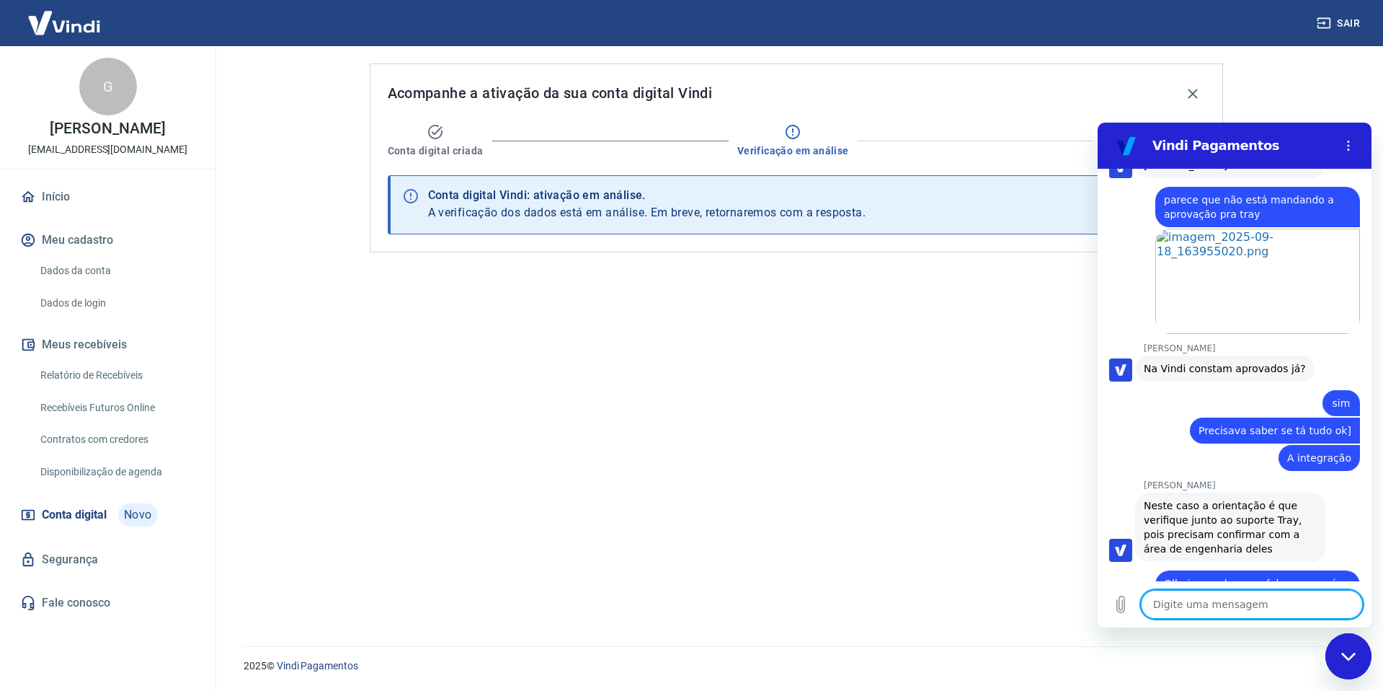
scroll to position [1040, 0]
